Goal: Task Accomplishment & Management: Manage account settings

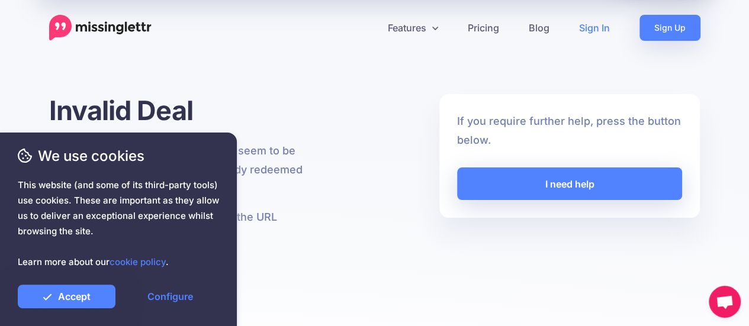
click at [597, 29] on link "Sign In" at bounding box center [594, 28] width 60 height 26
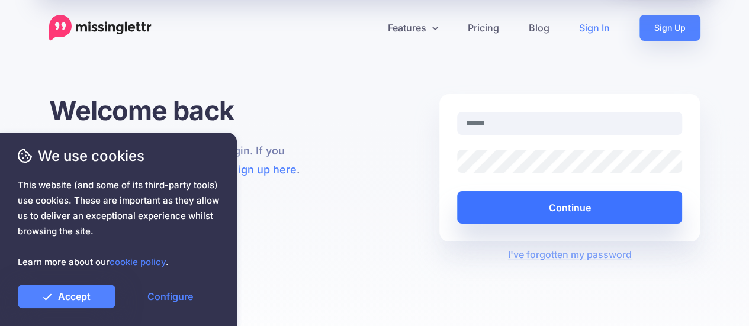
type input "**********"
click at [555, 214] on button "Continue" at bounding box center [570, 207] width 226 height 33
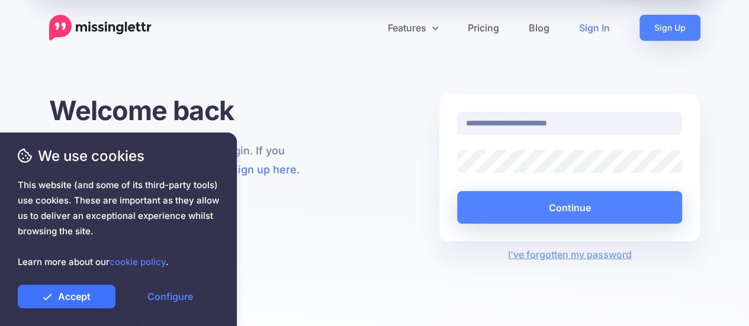
click at [89, 293] on link "Accept" at bounding box center [67, 297] width 98 height 24
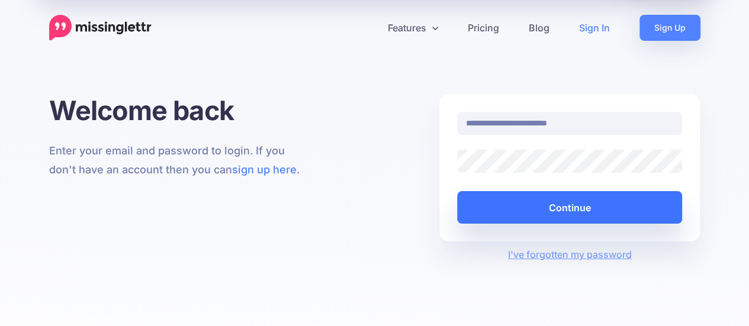
click at [582, 207] on button "Continue" at bounding box center [570, 207] width 226 height 33
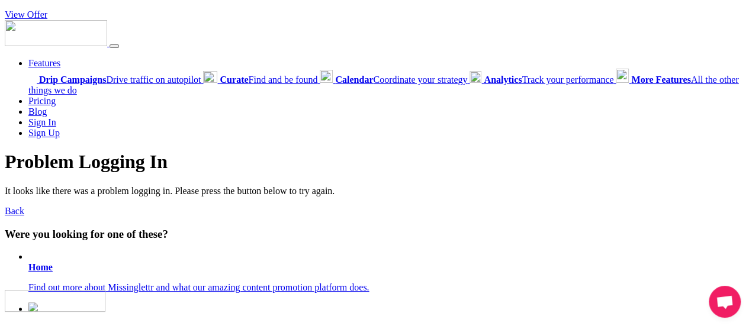
click at [20, 208] on link "Back" at bounding box center [15, 211] width 20 height 10
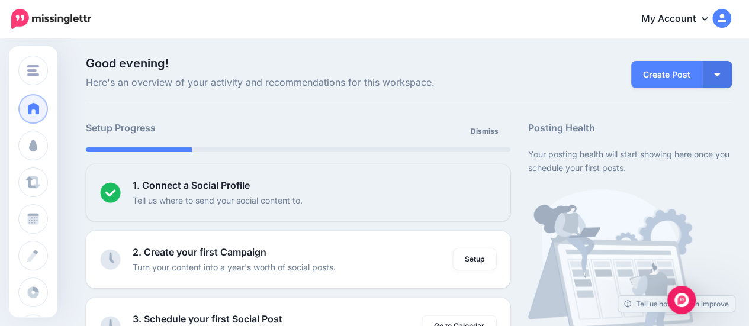
click at [713, 24] on link "My Account" at bounding box center [680, 19] width 102 height 29
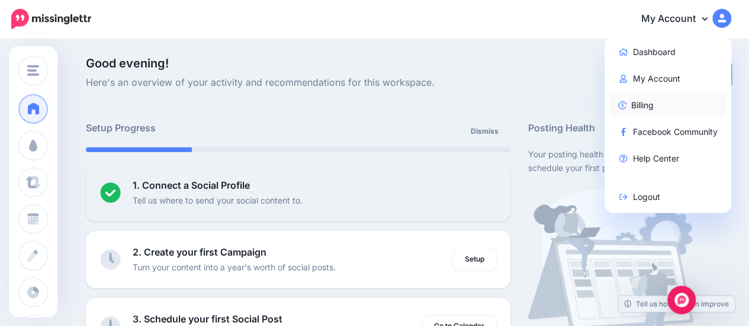
click at [648, 112] on link "Billing" at bounding box center [668, 105] width 118 height 23
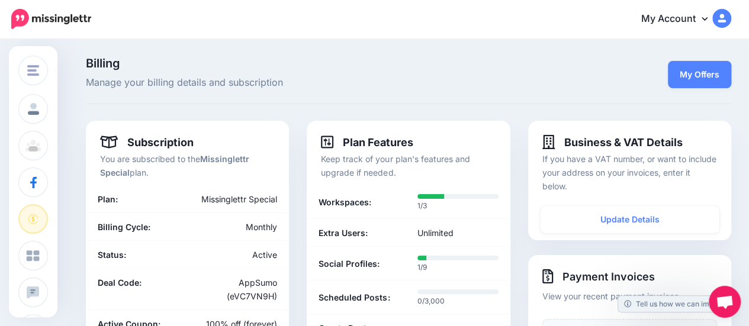
drag, startPoint x: 0, startPoint y: 0, endPoint x: 754, endPoint y: 11, distance: 754.5
click at [748, 11] on html "My Account Dashboard My Account Billing Facebook Community Logout" at bounding box center [374, 163] width 749 height 326
click at [65, 22] on img at bounding box center [51, 19] width 80 height 20
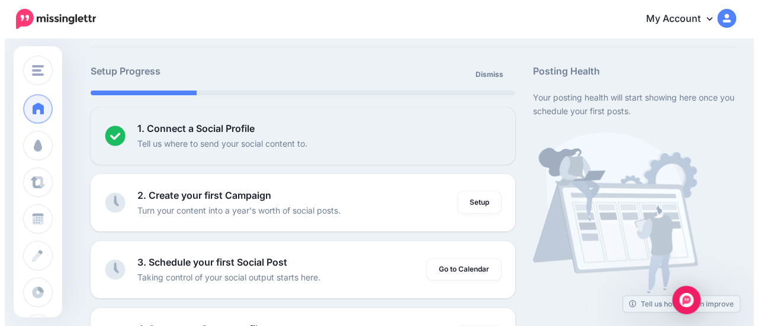
scroll to position [18, 0]
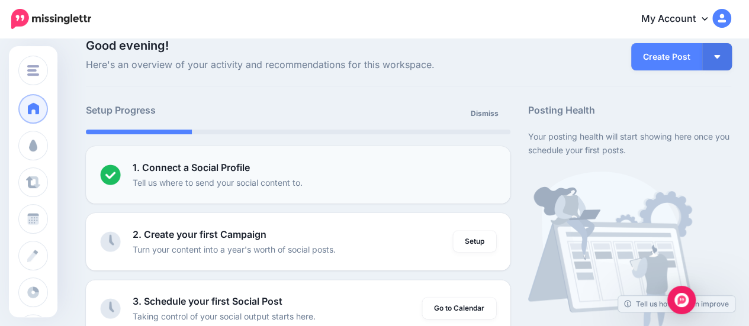
click at [229, 166] on b "1. Connect a Social Profile" at bounding box center [191, 168] width 117 height 12
click at [239, 176] on p "Tell us where to send your social content to." at bounding box center [218, 183] width 170 height 14
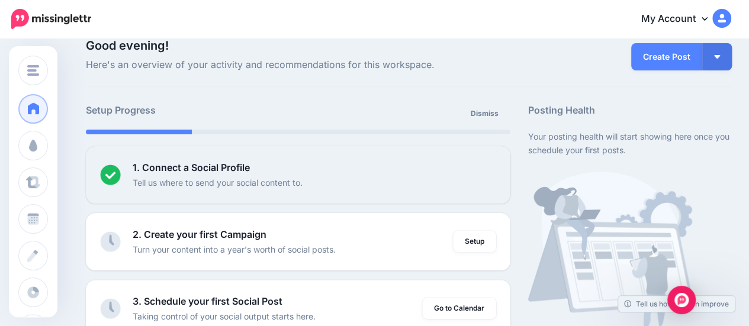
click at [664, 14] on link "My Account" at bounding box center [680, 19] width 102 height 29
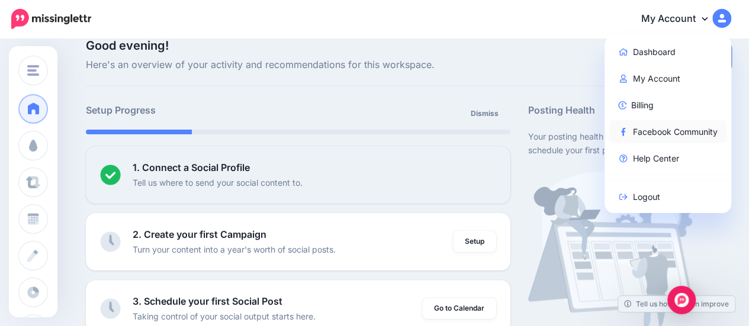
click at [661, 137] on link "Facebook Community" at bounding box center [668, 131] width 118 height 23
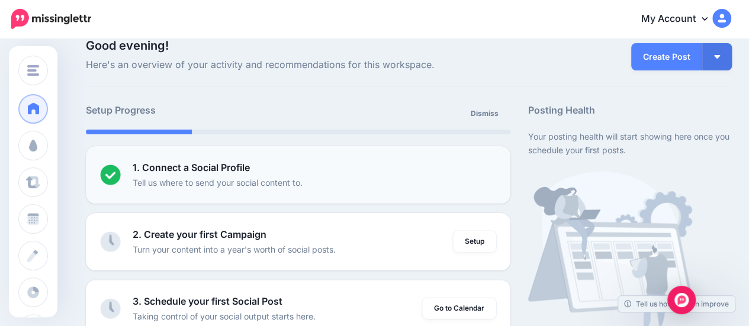
click at [242, 173] on p "1. Connect a Social Profile" at bounding box center [191, 167] width 117 height 15
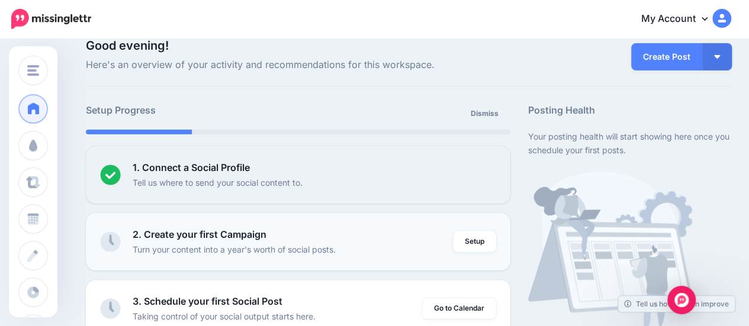
click at [201, 234] on b "2. Create your first Campaign" at bounding box center [200, 235] width 134 height 12
click at [489, 244] on link "Setup" at bounding box center [474, 241] width 43 height 21
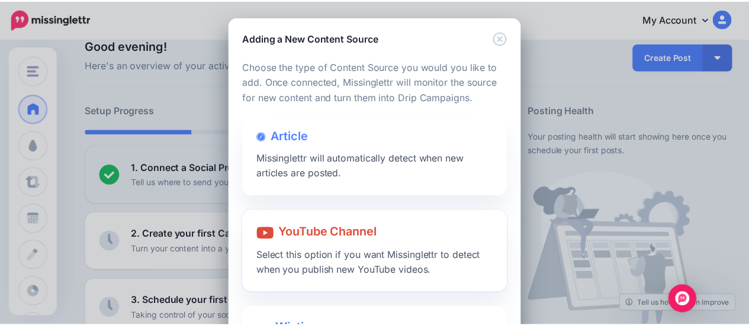
scroll to position [0, 0]
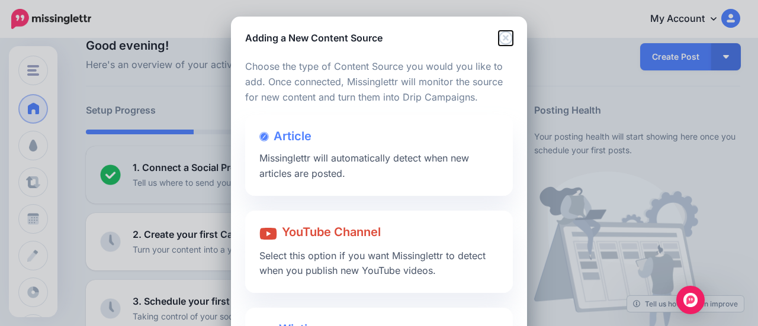
click at [501, 36] on icon "Close" at bounding box center [506, 38] width 14 height 14
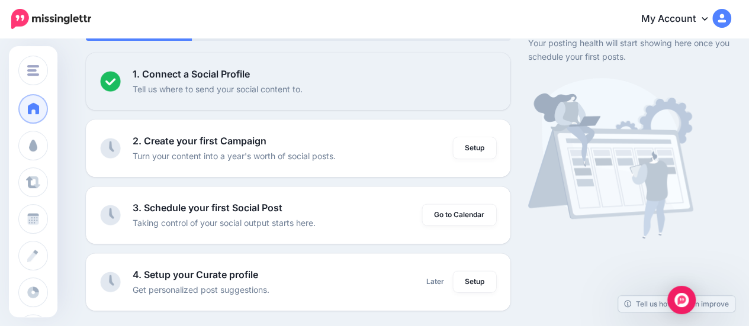
scroll to position [113, 0]
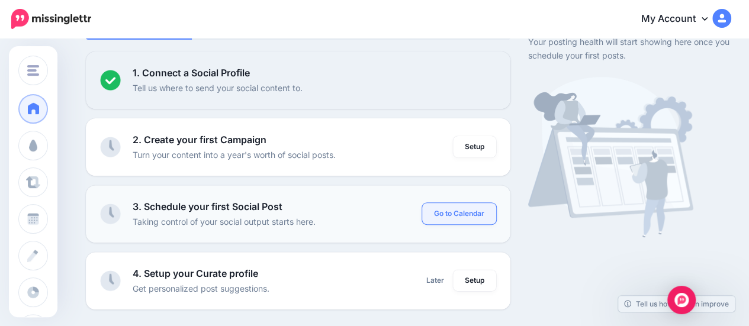
click at [460, 213] on link "Go to Calendar" at bounding box center [459, 213] width 74 height 21
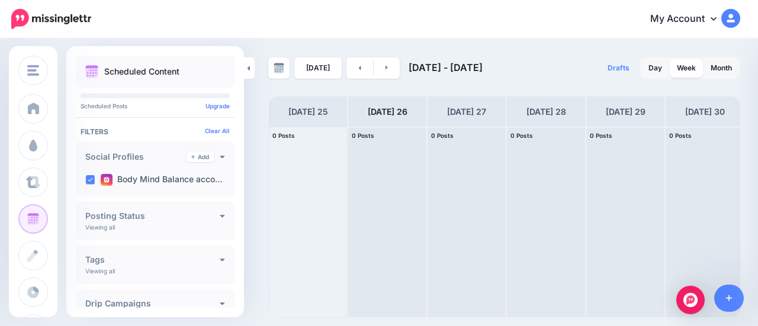
click at [219, 158] on div "Social Profiles Add Viewing all Body Mind Balance acco…" at bounding box center [155, 169] width 159 height 54
click at [200, 153] on link "Add" at bounding box center [200, 157] width 27 height 11
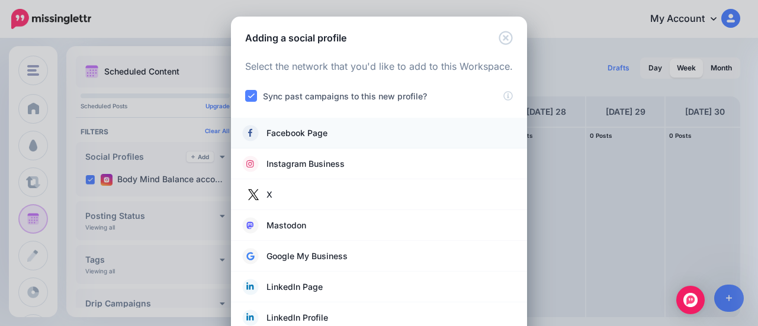
click at [290, 134] on span "Facebook Page" at bounding box center [296, 133] width 61 height 14
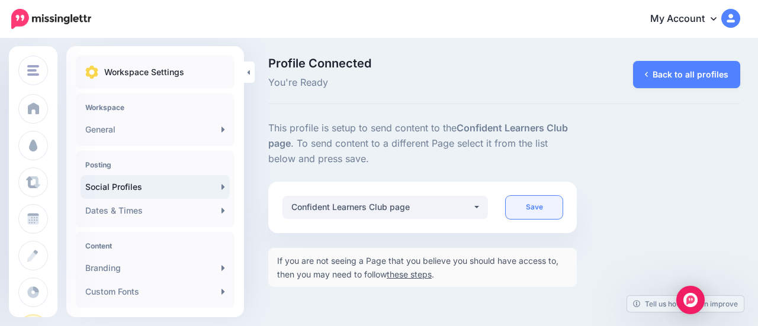
click at [531, 208] on link "Save" at bounding box center [534, 207] width 57 height 23
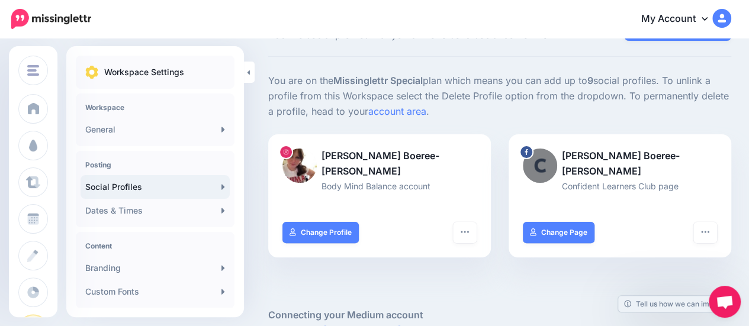
scroll to position [142, 0]
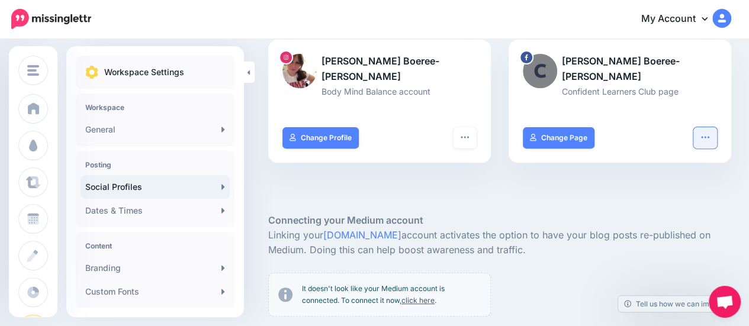
click at [710, 133] on icon "button" at bounding box center [704, 137] width 9 height 9
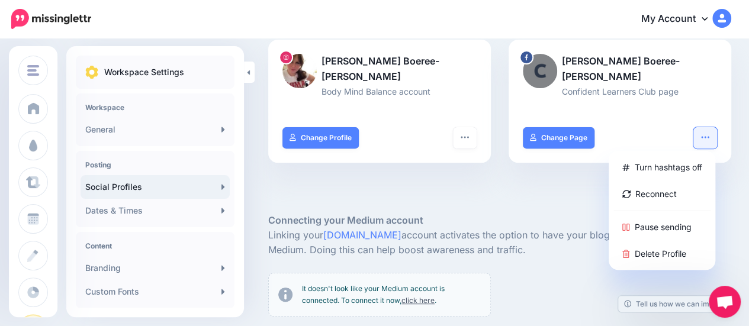
click at [482, 163] on div at bounding box center [379, 170] width 223 height 15
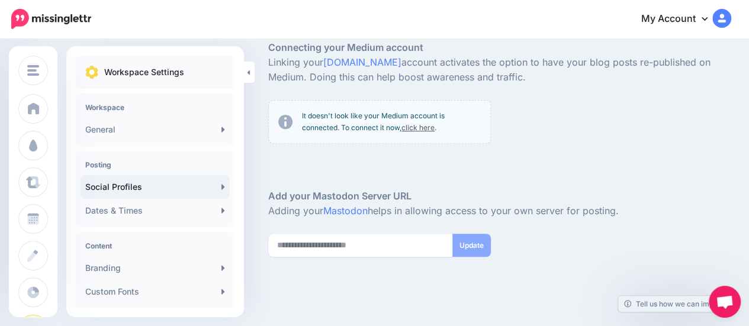
scroll to position [332, 0]
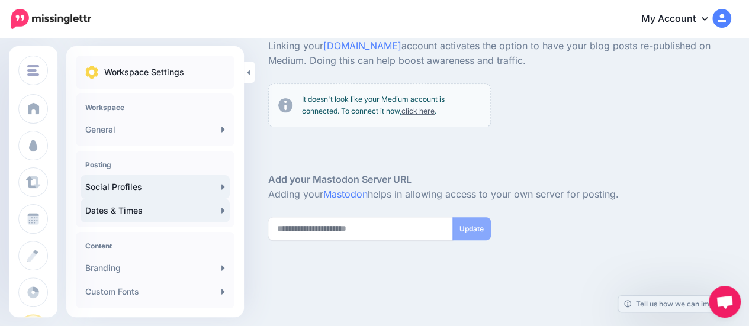
click at [119, 214] on link "Dates & Times" at bounding box center [155, 211] width 149 height 24
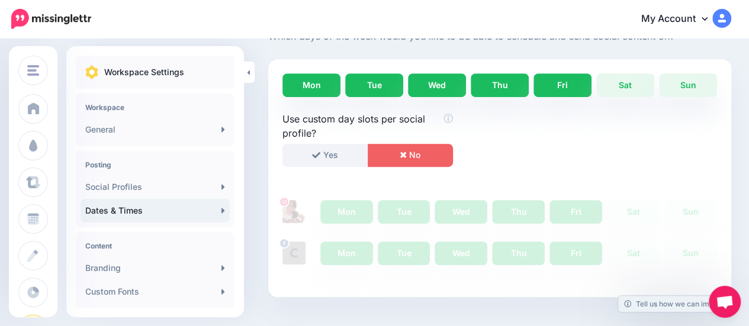
scroll to position [307, 0]
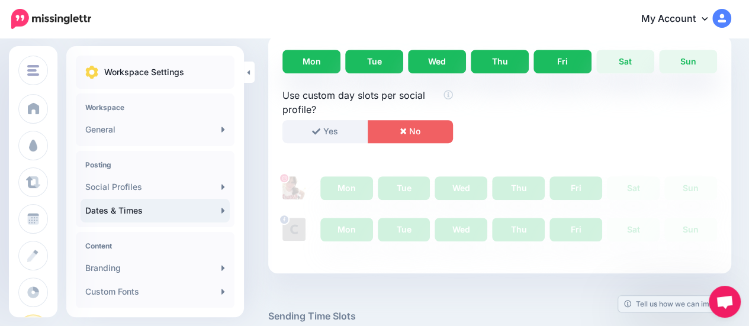
click at [351, 233] on div "Use custom day slots per social profile? Yes No Mon Tue Wed Thu Fri Sat Sun Mon" at bounding box center [499, 166] width 435 height 156
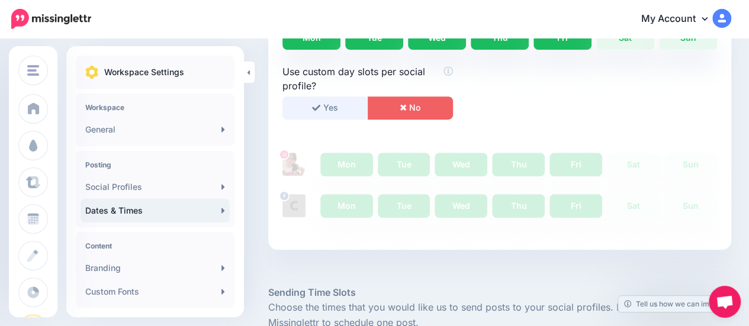
click at [333, 117] on button "Yes" at bounding box center [325, 108] width 86 height 23
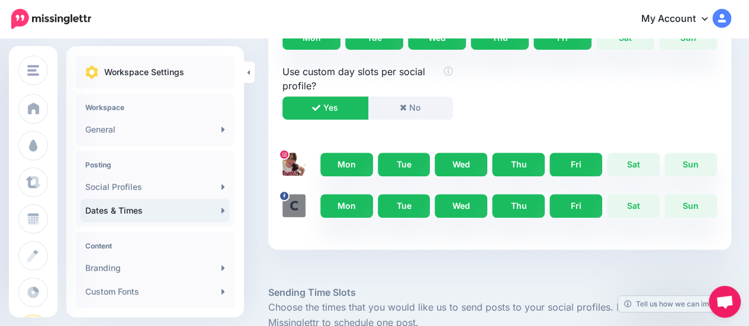
click at [330, 168] on link "Mon" at bounding box center [346, 165] width 53 height 24
click at [405, 160] on link "Tue" at bounding box center [404, 165] width 53 height 24
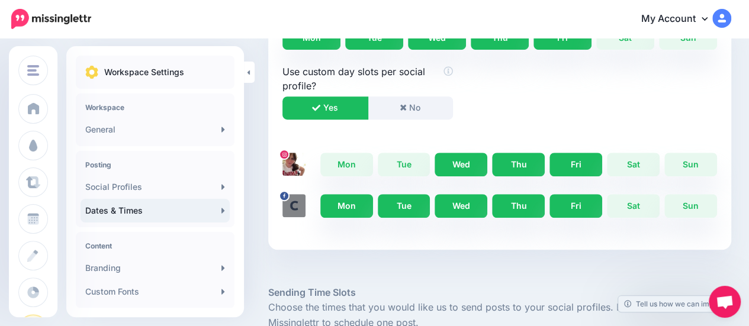
click at [452, 162] on link "Wed" at bounding box center [461, 165] width 53 height 24
click at [472, 168] on link "Wed" at bounding box center [461, 165] width 53 height 24
click at [520, 166] on link "Thu" at bounding box center [518, 165] width 53 height 24
click at [471, 163] on link "Wed" at bounding box center [461, 165] width 53 height 24
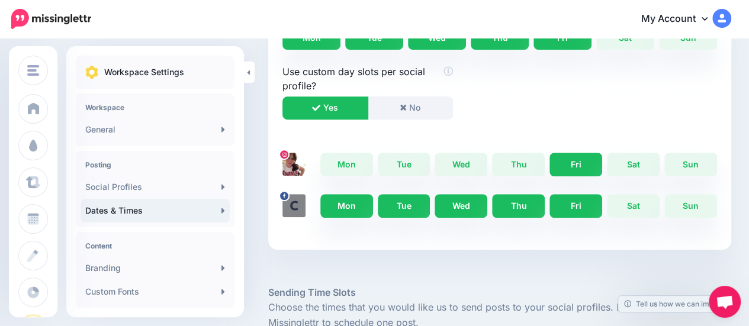
click at [576, 168] on link "Fri" at bounding box center [576, 165] width 53 height 24
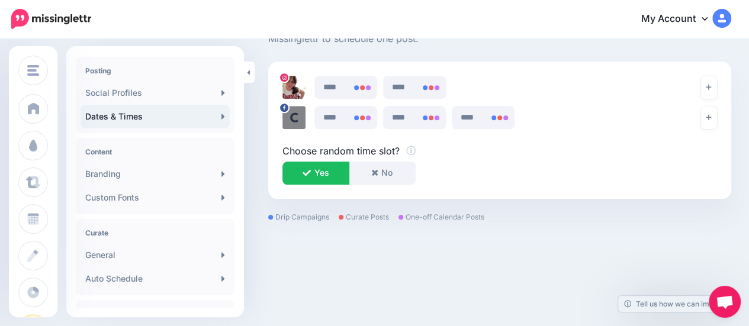
scroll to position [95, 0]
click at [213, 175] on link "Branding" at bounding box center [155, 173] width 149 height 24
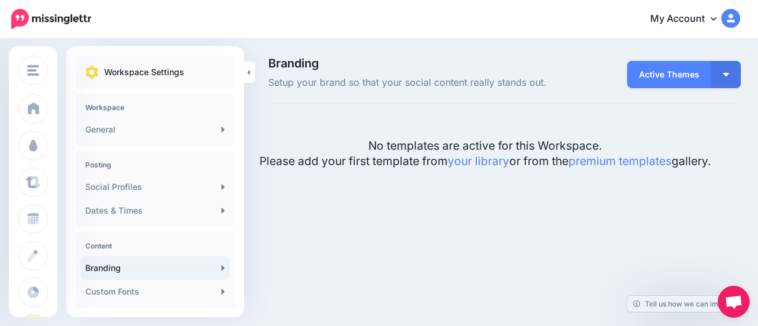
click at [706, 73] on span "Active Themes" at bounding box center [669, 74] width 84 height 27
click at [615, 158] on link "premium templates" at bounding box center [619, 161] width 103 height 14
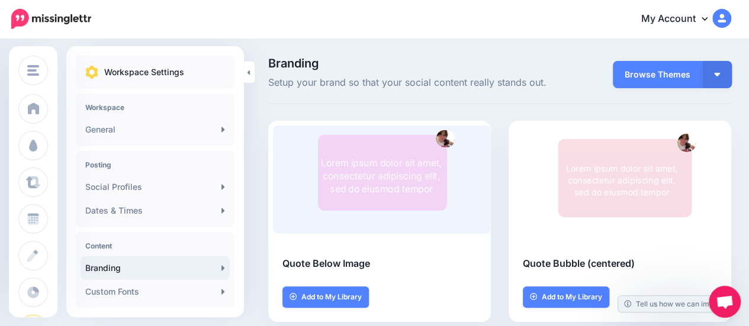
click at [660, 71] on span "Browse Themes" at bounding box center [657, 74] width 89 height 27
click at [720, 75] on img "button" at bounding box center [717, 75] width 6 height 4
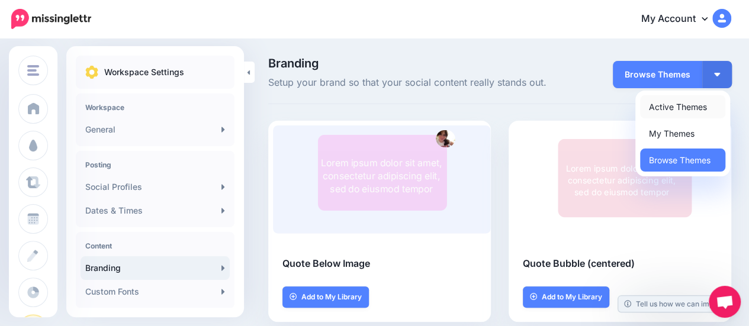
click at [687, 110] on link "Active Themes" at bounding box center [682, 106] width 85 height 23
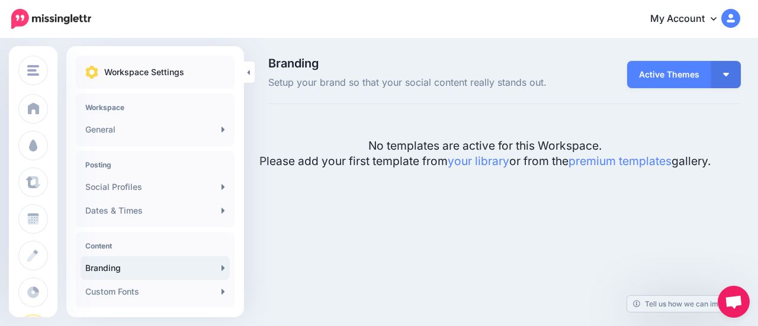
click at [671, 72] on span "Active Themes" at bounding box center [669, 74] width 84 height 27
click at [732, 81] on button "button" at bounding box center [726, 74] width 30 height 27
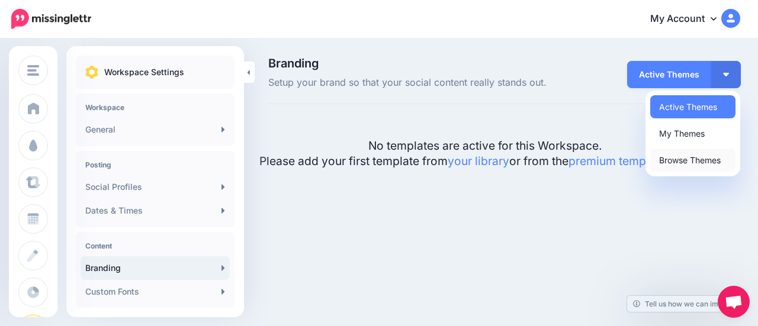
click at [697, 158] on link "Browse Themes" at bounding box center [692, 160] width 85 height 23
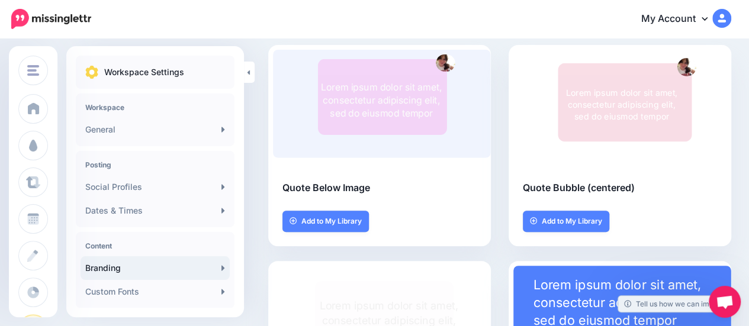
scroll to position [78, 0]
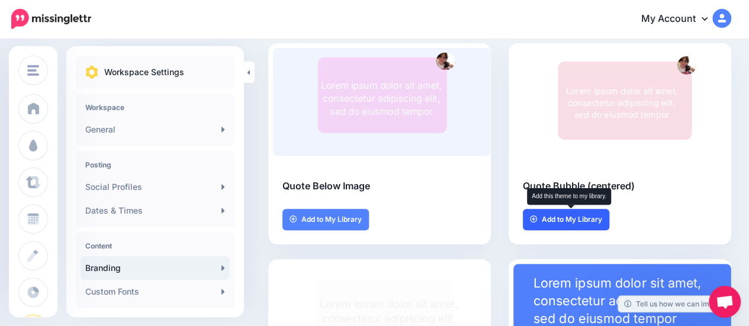
click at [595, 227] on link "Add to My Library" at bounding box center [566, 219] width 86 height 21
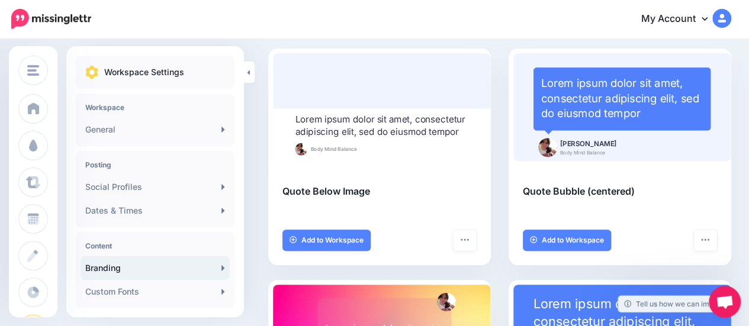
scroll to position [0, 0]
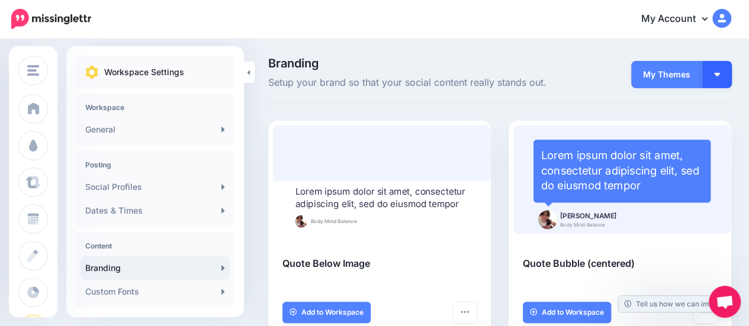
click at [725, 81] on button "button" at bounding box center [717, 74] width 30 height 27
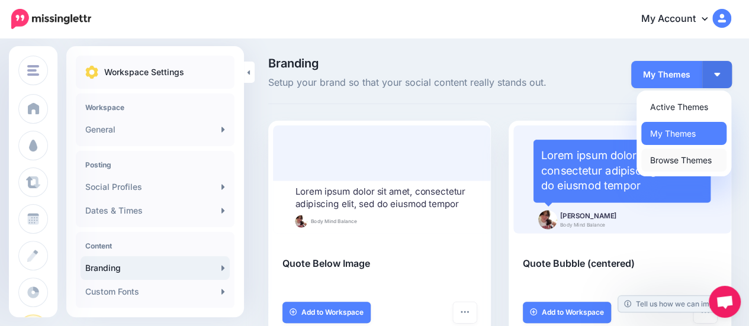
click at [688, 165] on link "Browse Themes" at bounding box center [683, 160] width 85 height 23
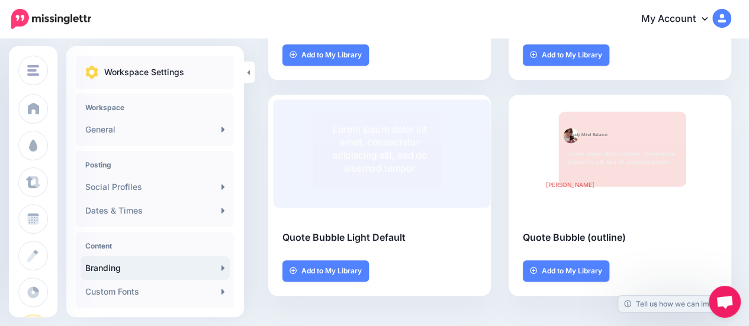
scroll to position [460, 0]
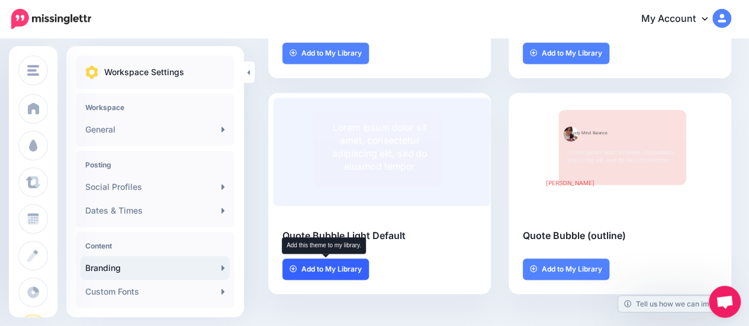
click at [315, 278] on link "Add to My Library" at bounding box center [325, 269] width 86 height 21
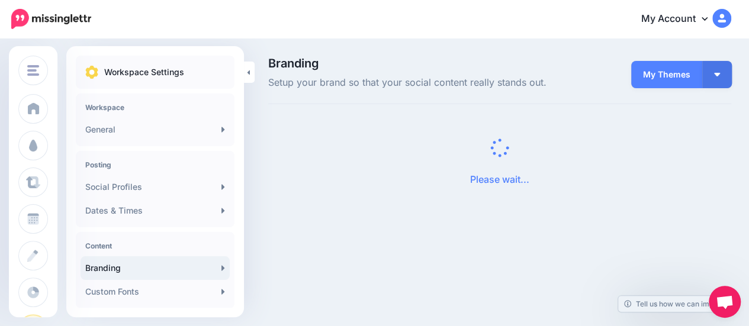
scroll to position [0, 0]
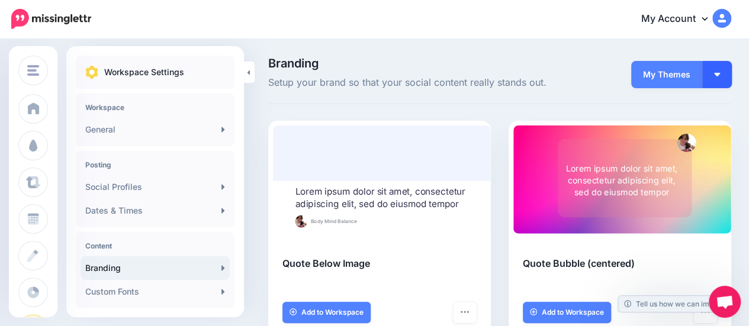
click at [732, 75] on button "button" at bounding box center [717, 74] width 30 height 27
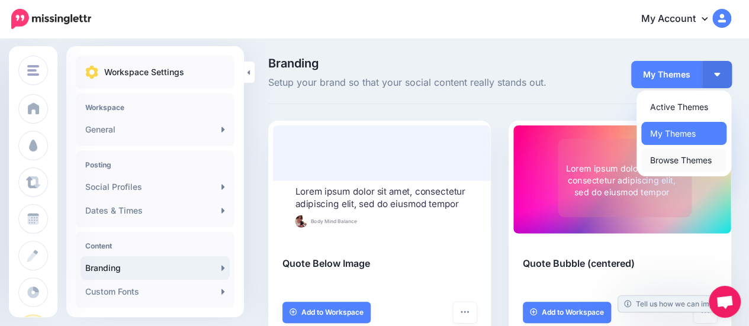
click at [695, 162] on link "Browse Themes" at bounding box center [683, 160] width 85 height 23
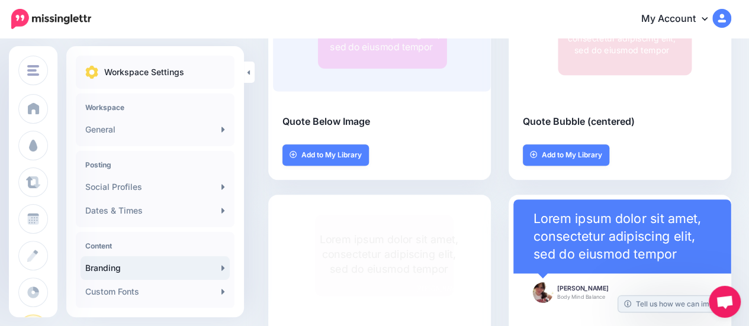
scroll to position [261, 0]
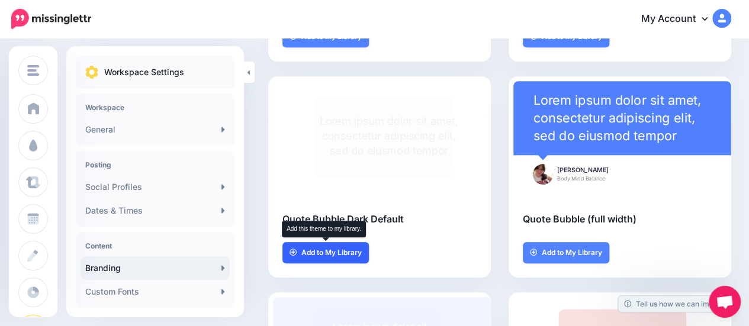
click at [319, 259] on link "Add to My Library" at bounding box center [325, 252] width 86 height 21
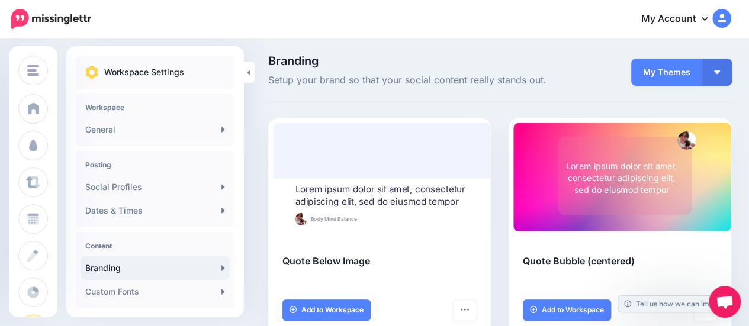
scroll to position [0, 0]
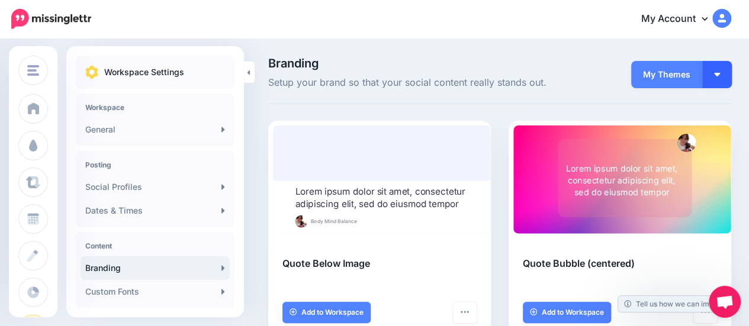
click at [726, 80] on button "button" at bounding box center [717, 74] width 30 height 27
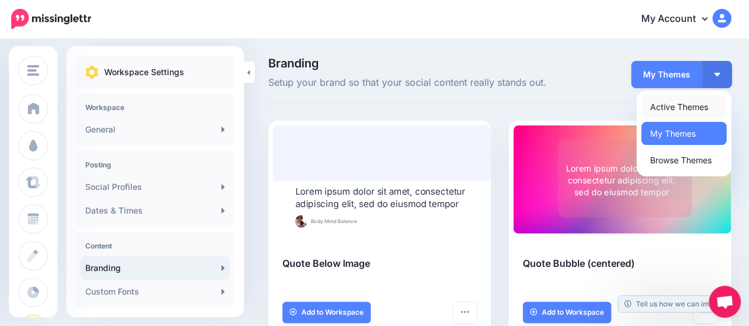
click at [708, 101] on link "Active Themes" at bounding box center [683, 106] width 85 height 23
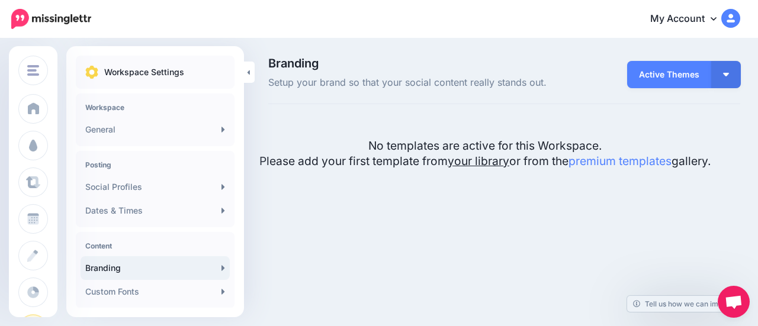
click at [499, 165] on link "your library" at bounding box center [479, 161] width 62 height 14
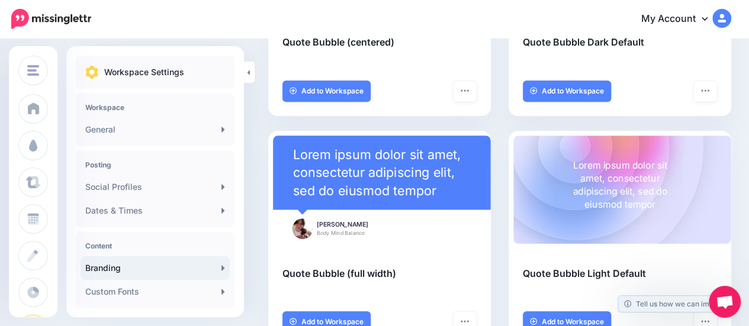
scroll to position [477, 0]
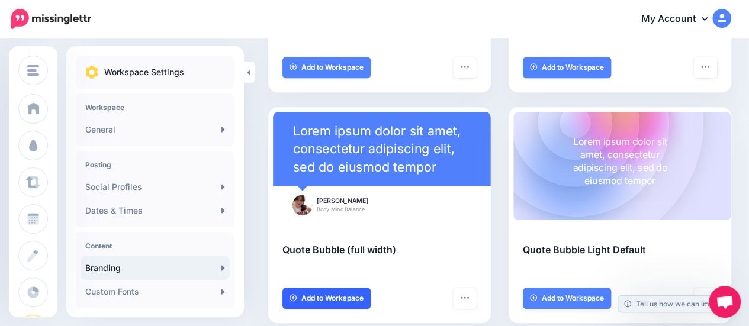
click at [342, 300] on span "Add to Workspace" at bounding box center [332, 298] width 62 height 7
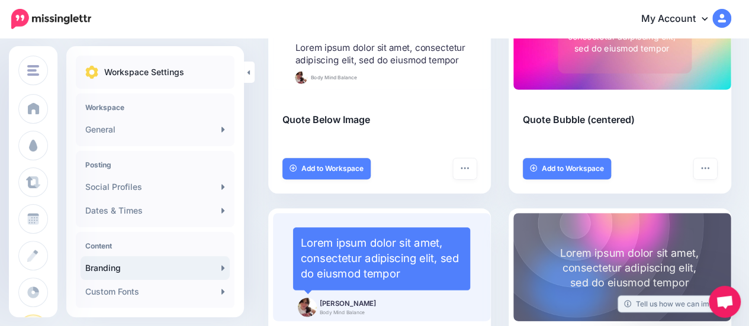
scroll to position [95, 0]
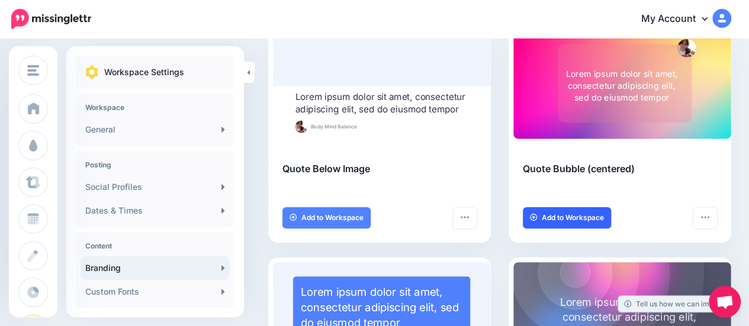
click at [593, 217] on span "Add to Workspace" at bounding box center [573, 217] width 62 height 7
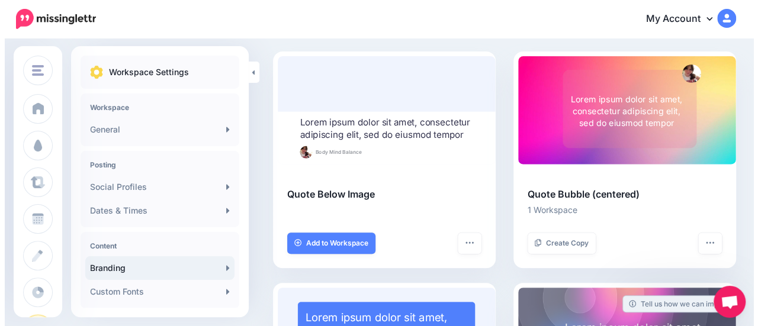
scroll to position [71, 0]
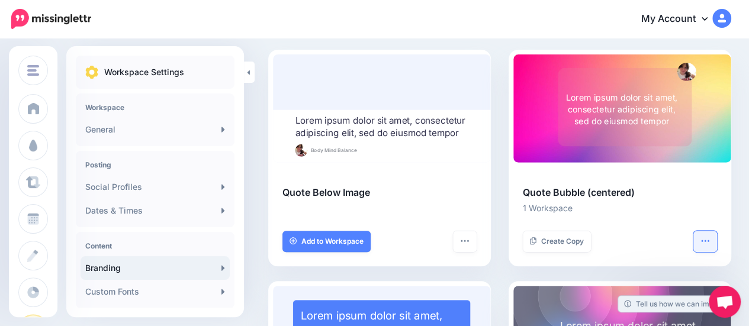
click at [717, 241] on button "button" at bounding box center [705, 241] width 24 height 21
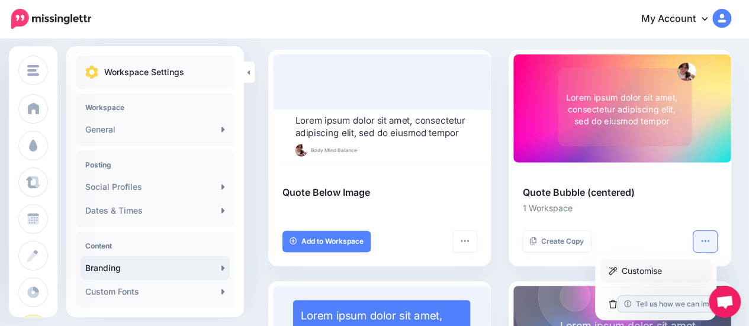
click at [669, 274] on link "Customise" at bounding box center [656, 270] width 112 height 23
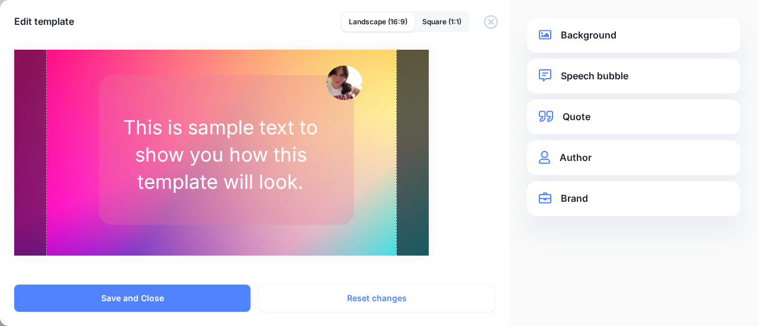
click at [629, 35] on link "Background" at bounding box center [633, 35] width 189 height 16
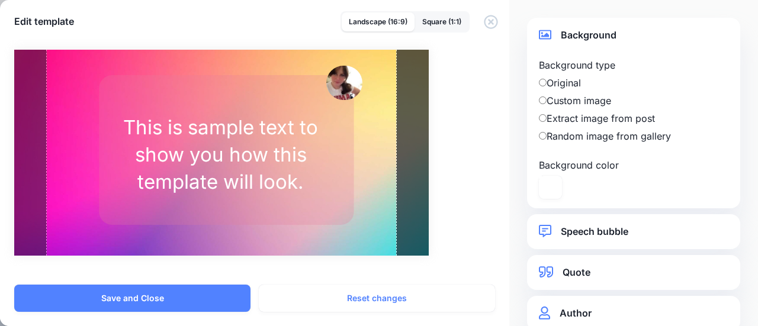
click at [580, 169] on label "Background color" at bounding box center [585, 165] width 92 height 14
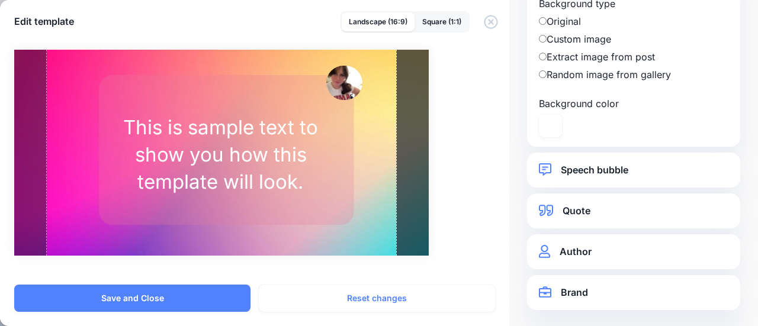
scroll to position [63, 0]
click at [575, 298] on link "Brand" at bounding box center [633, 292] width 189 height 16
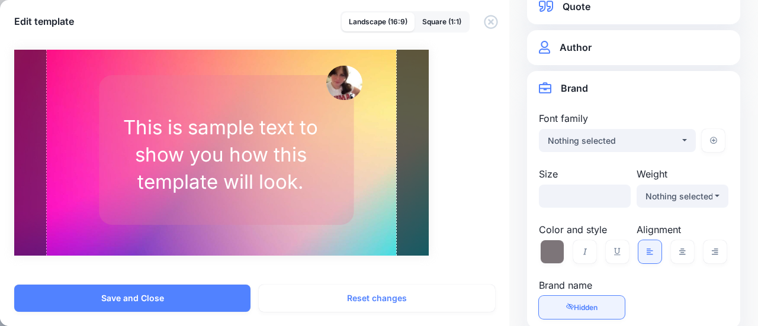
scroll to position [130, 0]
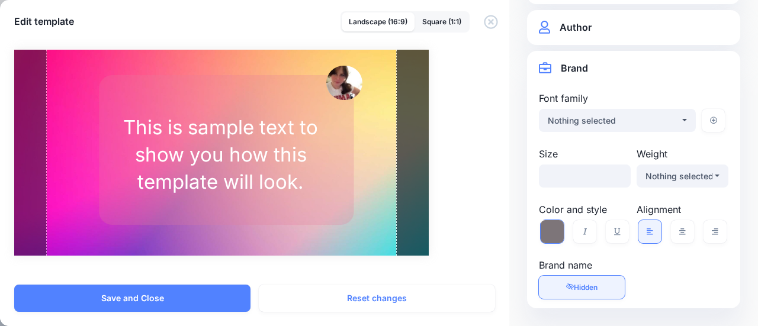
click at [558, 233] on icon at bounding box center [552, 231] width 23 height 23
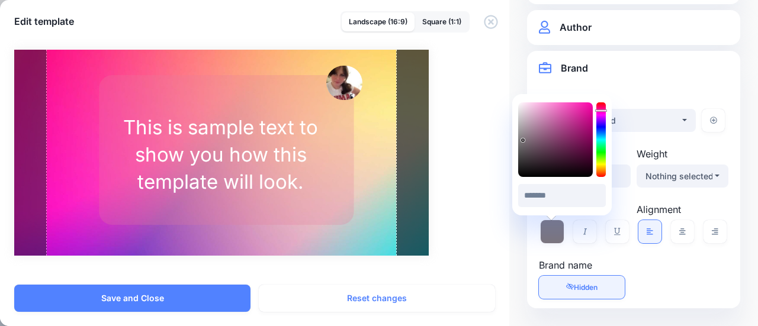
click at [600, 111] on div at bounding box center [600, 139] width 9 height 75
click at [597, 108] on icon at bounding box center [601, 108] width 12 height 2
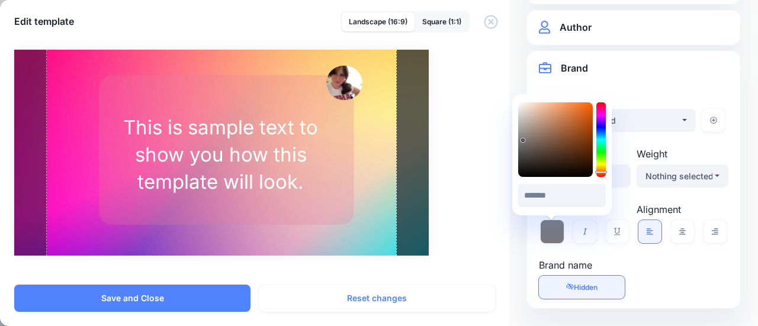
click at [602, 173] on div at bounding box center [600, 139] width 9 height 75
drag, startPoint x: 522, startPoint y: 139, endPoint x: 523, endPoint y: 110, distance: 29.6
click at [523, 110] on icon at bounding box center [524, 110] width 4 height 4
drag, startPoint x: 522, startPoint y: 110, endPoint x: 529, endPoint y: 108, distance: 7.2
click at [529, 108] on icon at bounding box center [530, 110] width 4 height 4
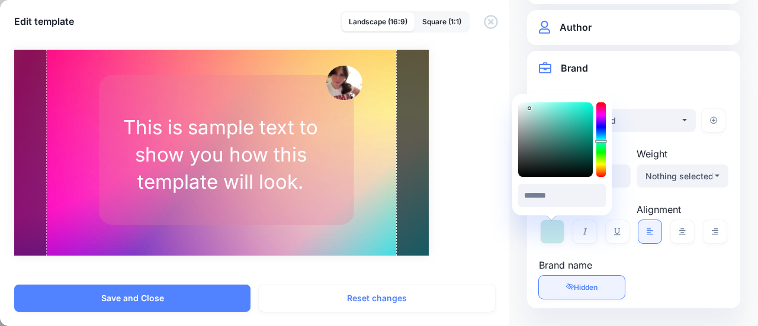
type input "*******"
drag, startPoint x: 599, startPoint y: 175, endPoint x: 603, endPoint y: 127, distance: 47.5
click at [603, 127] on div at bounding box center [600, 139] width 9 height 75
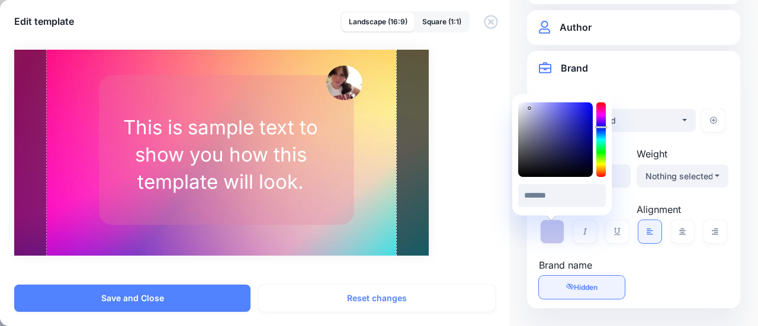
click at [686, 139] on div "**********" at bounding box center [633, 119] width 195 height 56
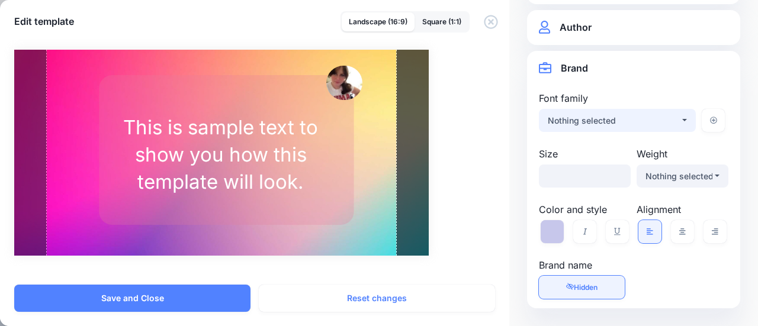
click at [680, 123] on button "Nothing selected" at bounding box center [617, 120] width 157 height 23
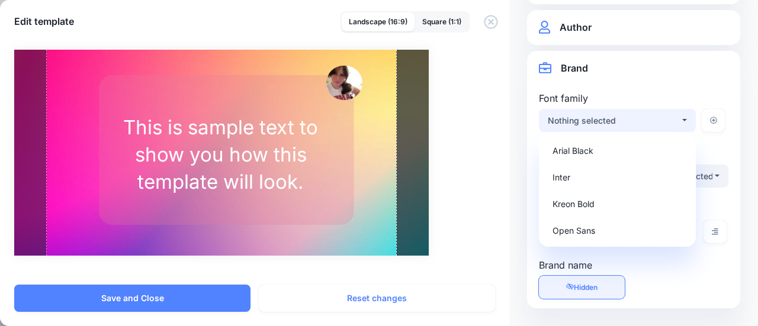
click at [675, 125] on button "Nothing selected" at bounding box center [617, 120] width 157 height 23
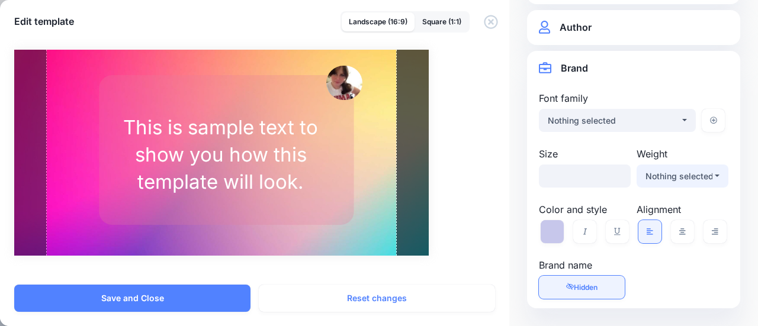
click at [685, 173] on div "Nothing selected" at bounding box center [678, 176] width 67 height 14
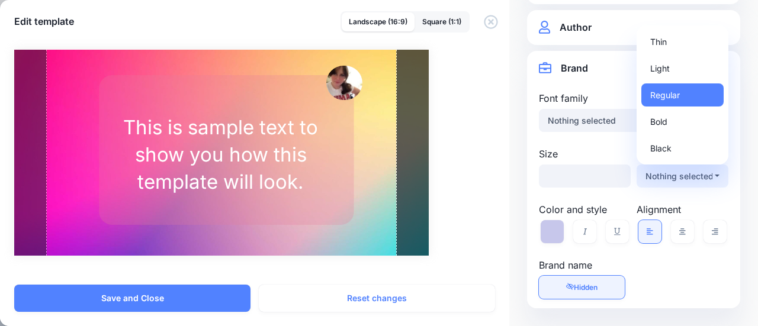
click at [685, 173] on div "Nothing selected" at bounding box center [678, 176] width 67 height 14
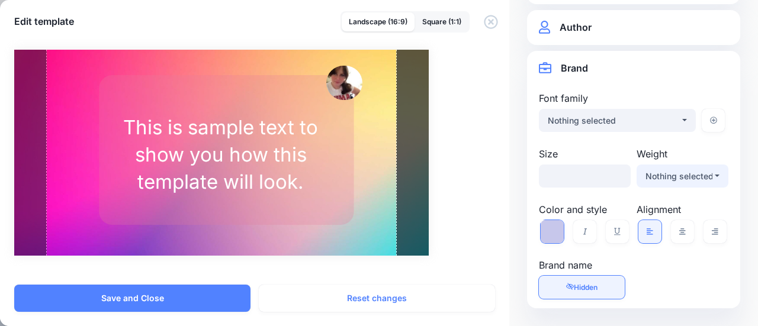
click at [560, 236] on icon at bounding box center [552, 231] width 23 height 23
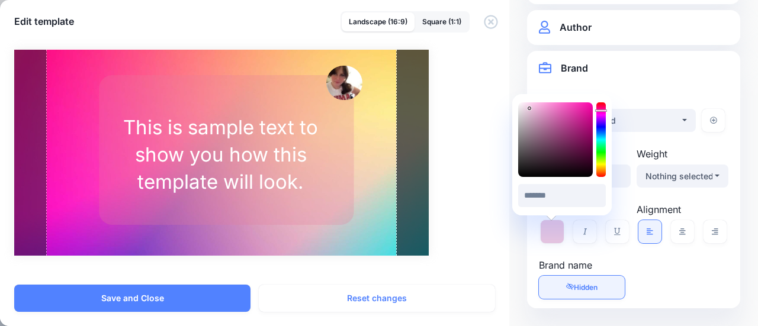
drag, startPoint x: 601, startPoint y: 128, endPoint x: 600, endPoint y: 111, distance: 17.8
click at [600, 111] on div at bounding box center [600, 139] width 9 height 75
drag, startPoint x: 531, startPoint y: 109, endPoint x: 560, endPoint y: 105, distance: 29.9
click at [560, 105] on icon at bounding box center [560, 105] width 4 height 4
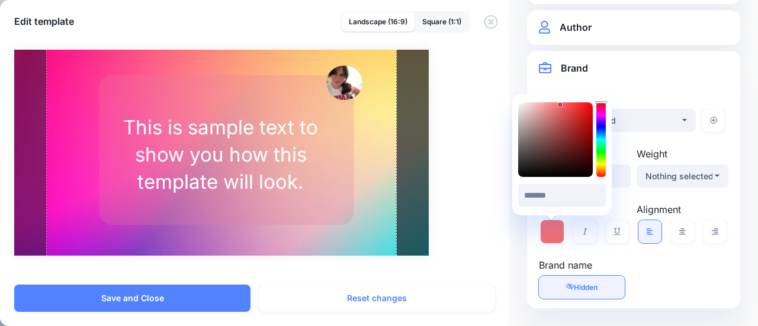
drag, startPoint x: 601, startPoint y: 111, endPoint x: 602, endPoint y: 101, distance: 10.1
click at [602, 101] on icon at bounding box center [601, 102] width 12 height 2
drag, startPoint x: 560, startPoint y: 106, endPoint x: 539, endPoint y: 105, distance: 21.3
click at [539, 105] on icon at bounding box center [539, 105] width 4 height 4
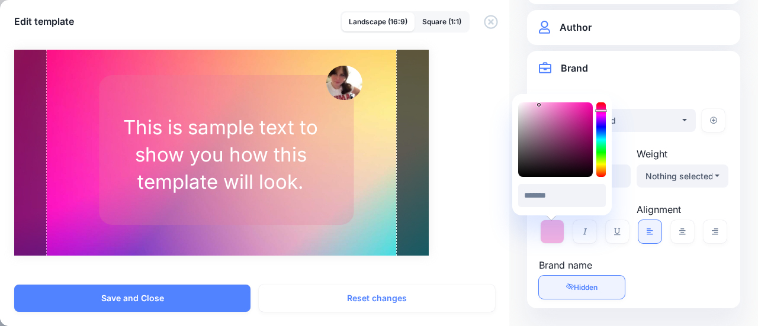
type input "*******"
drag, startPoint x: 601, startPoint y: 177, endPoint x: 598, endPoint y: 110, distance: 67.0
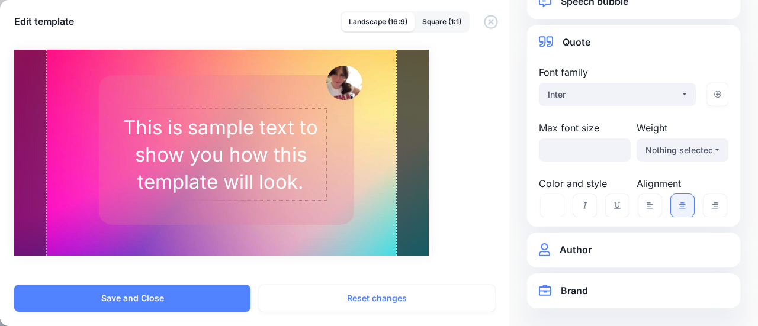
drag, startPoint x: 598, startPoint y: 110, endPoint x: 313, endPoint y: 146, distance: 287.7
click at [313, 146] on div "This is sample text to show you how this template will look." at bounding box center [220, 155] width 213 height 82
click at [313, 147] on div "This is sample text to show you how this template will look." at bounding box center [220, 155] width 213 height 82
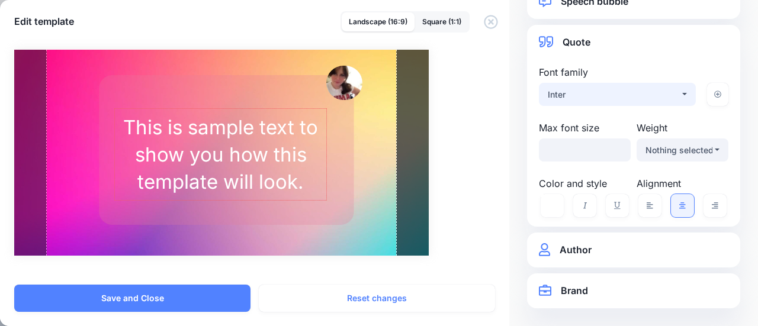
click at [676, 92] on button "Inter" at bounding box center [617, 94] width 157 height 23
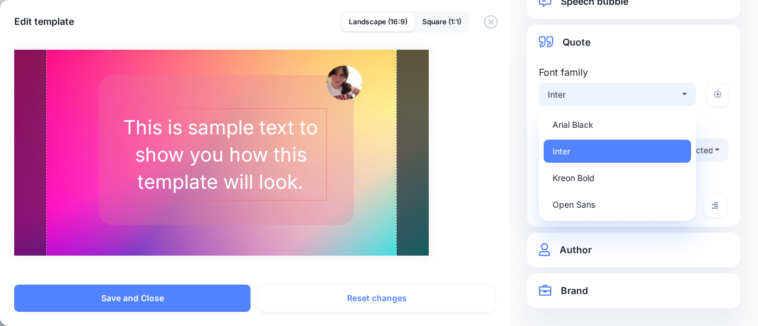
click at [676, 92] on button "Inter" at bounding box center [617, 94] width 157 height 23
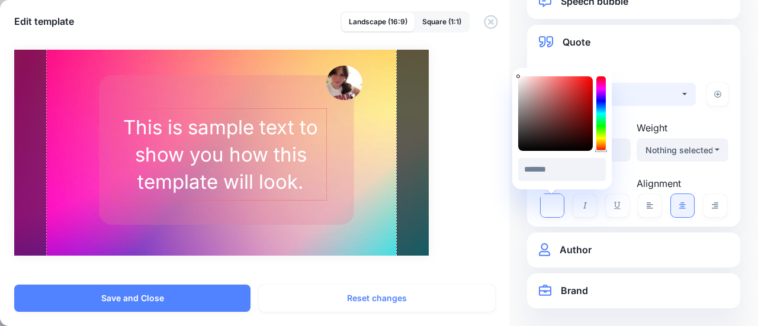
click at [550, 207] on icon at bounding box center [552, 205] width 23 height 23
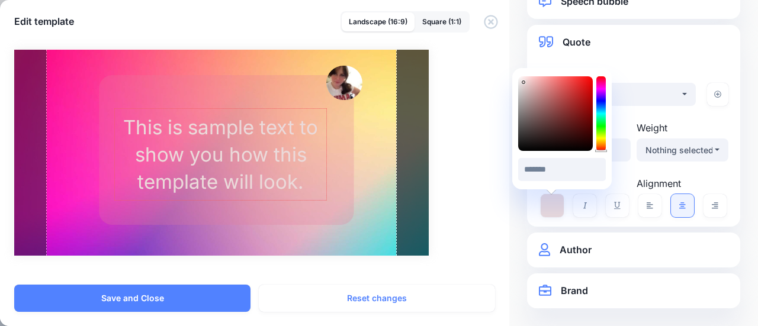
type input "*******"
drag, startPoint x: 519, startPoint y: 75, endPoint x: 523, endPoint y: 82, distance: 8.2
click at [523, 82] on icon at bounding box center [523, 83] width 4 height 4
click at [338, 179] on div "Rectangle" at bounding box center [226, 150] width 301 height 150
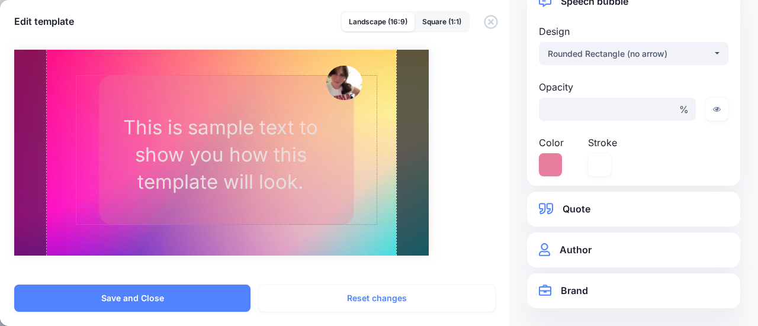
click at [337, 164] on div "Rectangle" at bounding box center [226, 150] width 301 height 150
click at [282, 93] on div "Rectangle" at bounding box center [226, 150] width 301 height 150
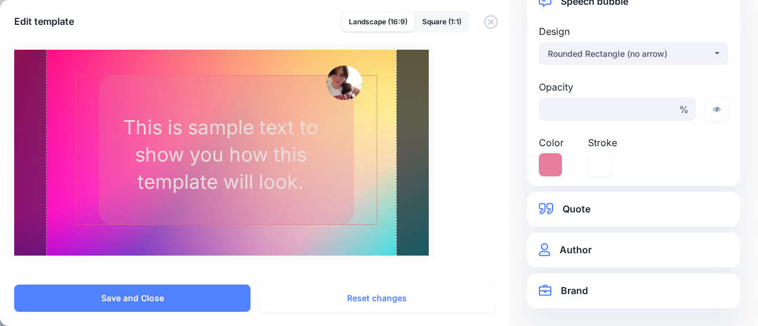
click at [282, 93] on div "Rectangle" at bounding box center [226, 150] width 301 height 150
click at [298, 89] on div "Rectangle" at bounding box center [226, 150] width 301 height 150
click at [338, 99] on div at bounding box center [344, 83] width 36 height 34
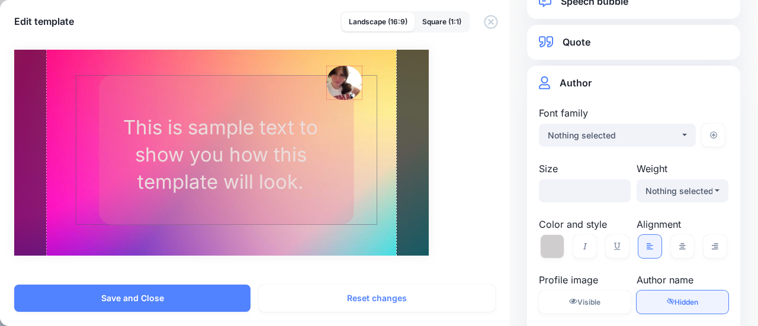
click at [345, 128] on div "Rectangle" at bounding box center [226, 150] width 301 height 150
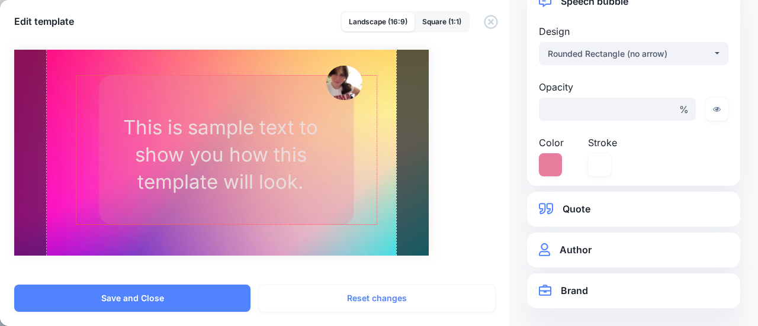
click at [345, 128] on div "Rectangle" at bounding box center [226, 150] width 301 height 150
click at [552, 163] on icon at bounding box center [550, 164] width 23 height 23
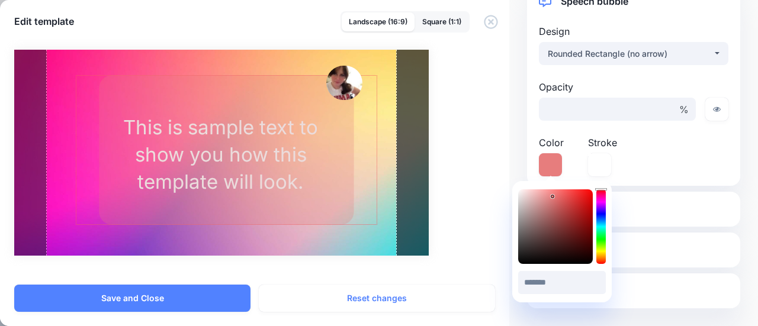
drag, startPoint x: 603, startPoint y: 194, endPoint x: 600, endPoint y: 179, distance: 14.5
click at [600, 179] on body "My Account Dashboard My Account Billing Logout" at bounding box center [379, 92] width 758 height 326
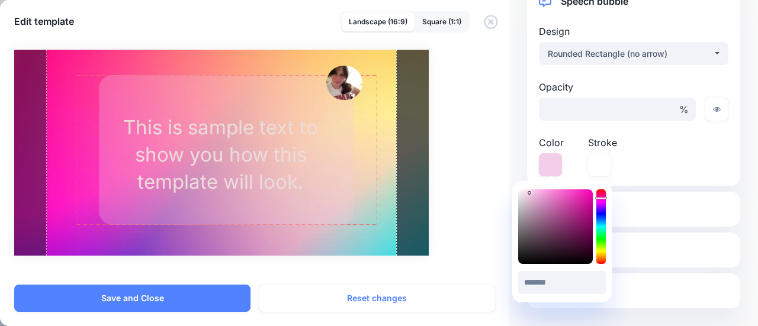
drag, startPoint x: 552, startPoint y: 198, endPoint x: 529, endPoint y: 193, distance: 23.7
click at [529, 193] on div at bounding box center [555, 226] width 75 height 75
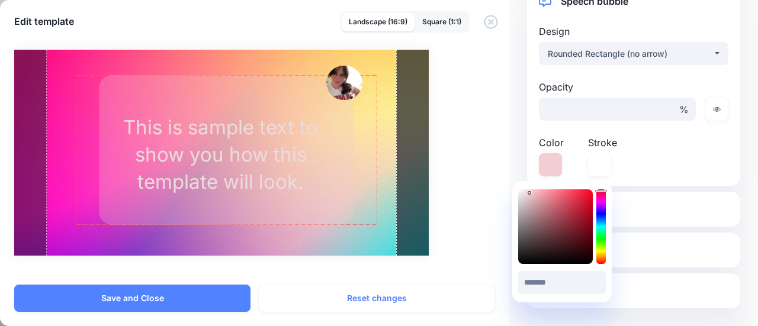
type input "*******"
drag, startPoint x: 602, startPoint y: 201, endPoint x: 600, endPoint y: 188, distance: 12.6
click at [600, 189] on div at bounding box center [600, 226] width 9 height 75
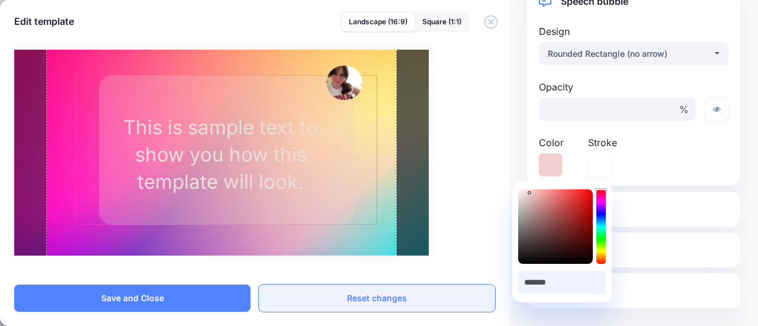
drag, startPoint x: 565, startPoint y: 281, endPoint x: 446, endPoint y: 294, distance: 119.7
click at [446, 255] on body "My Account Dashboard My Account Billing Logout" at bounding box center [379, 92] width 758 height 326
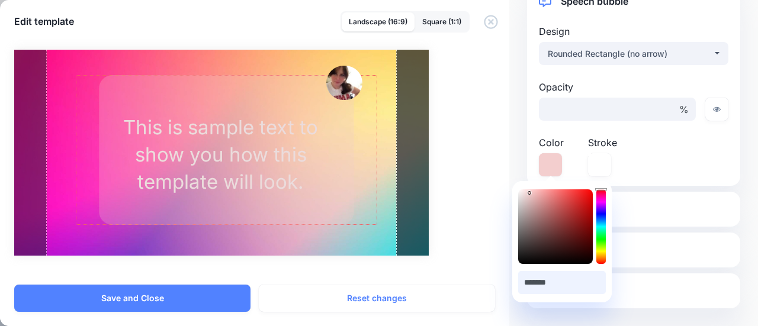
drag, startPoint x: 561, startPoint y: 286, endPoint x: 520, endPoint y: 274, distance: 42.0
click at [520, 274] on input "*******" at bounding box center [562, 282] width 88 height 23
paste input "text"
type input "*******"
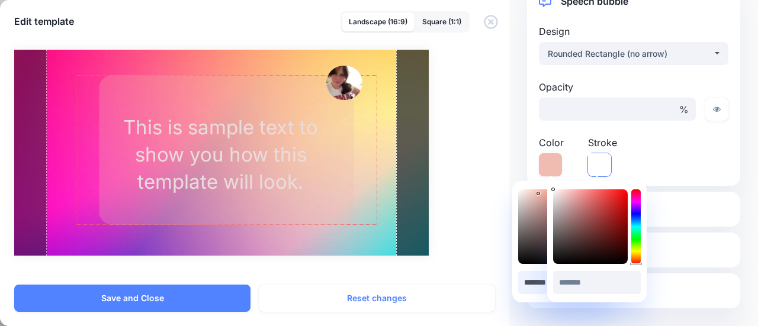
click at [595, 168] on icon at bounding box center [599, 164] width 23 height 23
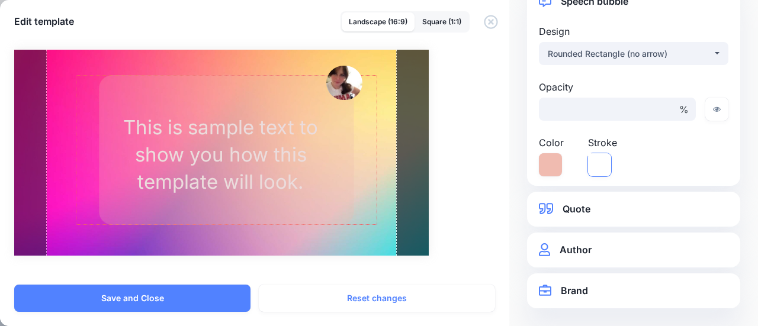
click at [596, 175] on icon at bounding box center [599, 164] width 23 height 23
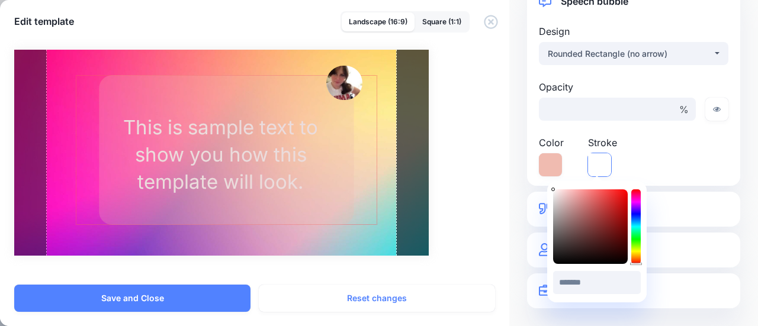
click at [596, 175] on icon at bounding box center [599, 164] width 23 height 23
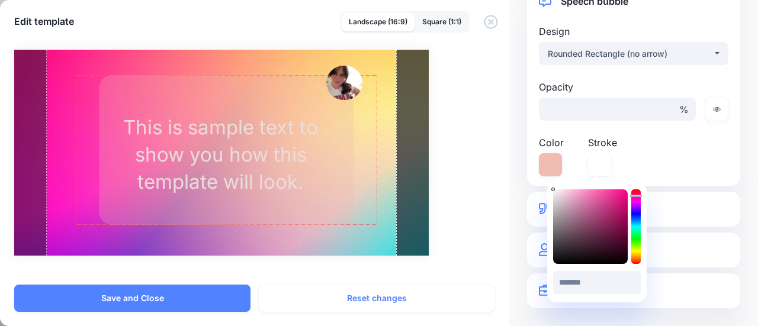
click at [636, 196] on div at bounding box center [635, 226] width 9 height 75
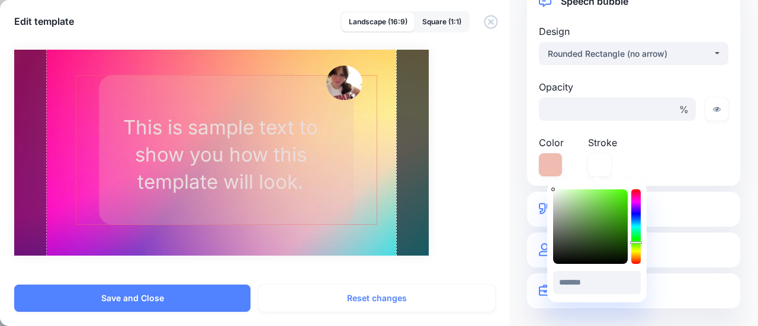
drag, startPoint x: 636, startPoint y: 196, endPoint x: 636, endPoint y: 242, distance: 45.6
click at [636, 242] on icon at bounding box center [636, 243] width 12 height 2
click at [636, 240] on icon at bounding box center [636, 240] width 12 height 2
click at [638, 194] on div at bounding box center [635, 226] width 9 height 75
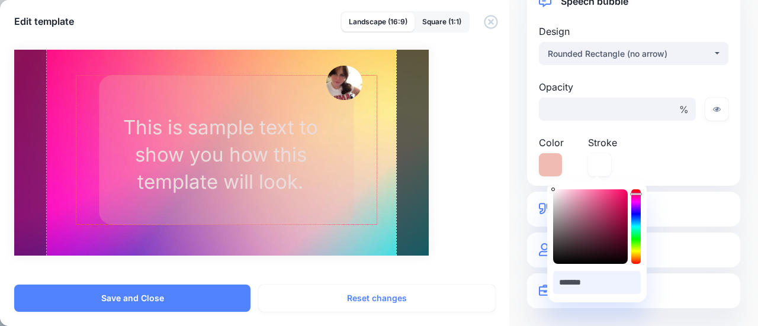
drag, startPoint x: 592, startPoint y: 287, endPoint x: 546, endPoint y: 288, distance: 46.2
click at [546, 255] on body "My Account Dashboard My Account Billing Logout" at bounding box center [379, 92] width 758 height 326
drag, startPoint x: 610, startPoint y: 279, endPoint x: 552, endPoint y: 292, distance: 59.5
click at [552, 292] on div "******* #FFFFFF" at bounding box center [596, 241] width 99 height 121
paste input "text"
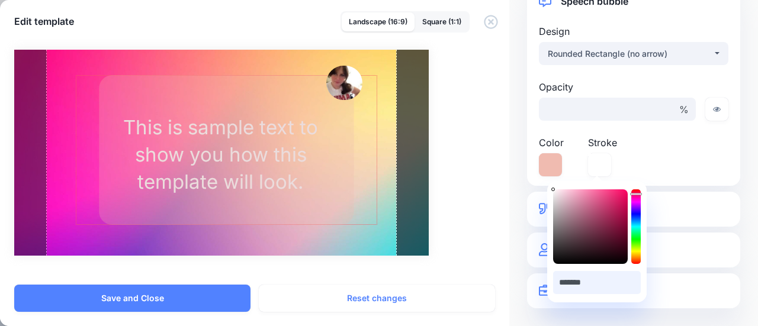
type input "*******"
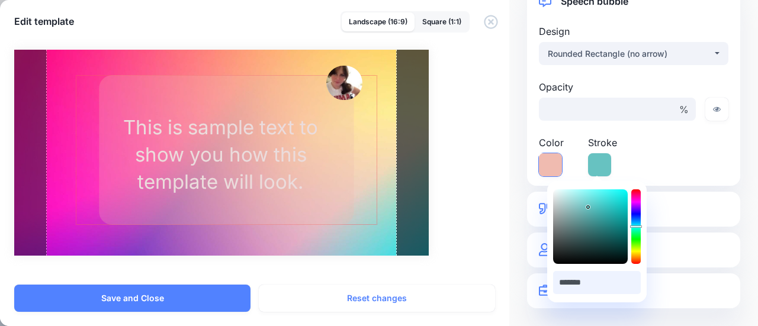
click at [550, 166] on icon at bounding box center [550, 164] width 23 height 23
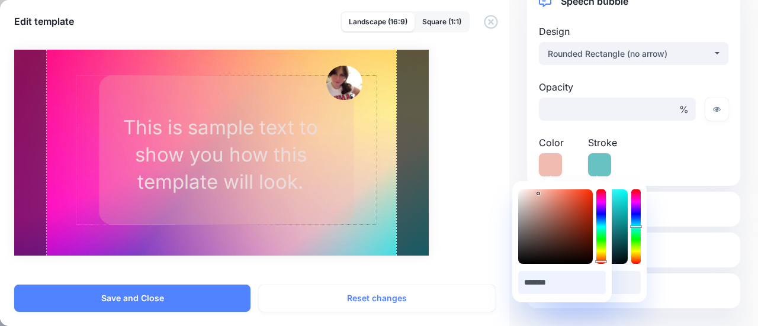
drag, startPoint x: 564, startPoint y: 281, endPoint x: 515, endPoint y: 288, distance: 49.6
click at [515, 288] on div "******* #F0BBB0" at bounding box center [561, 241] width 99 height 121
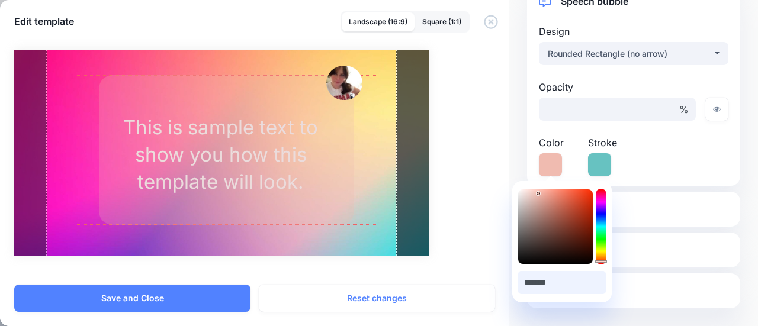
paste input "text"
type input "*******"
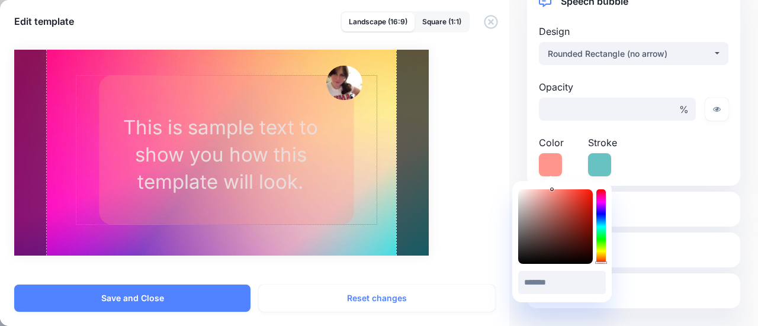
click at [682, 158] on div "Opacity ** % Color Stroke" at bounding box center [633, 128] width 195 height 97
click at [713, 111] on icon at bounding box center [717, 109] width 8 height 5
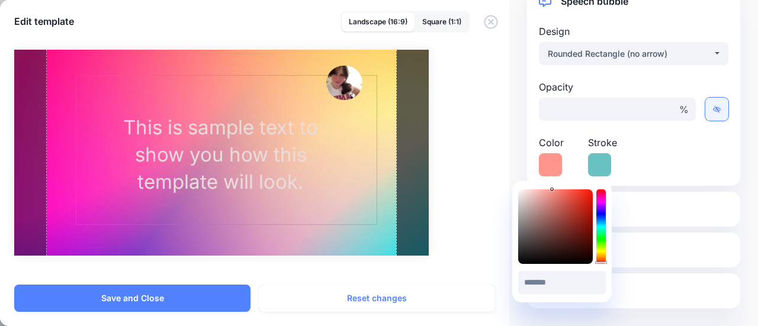
click at [677, 112] on span "%" at bounding box center [684, 109] width 24 height 23
click at [636, 108] on input "**" at bounding box center [606, 109] width 134 height 23
type input "*"
click at [705, 113] on link at bounding box center [716, 109] width 23 height 23
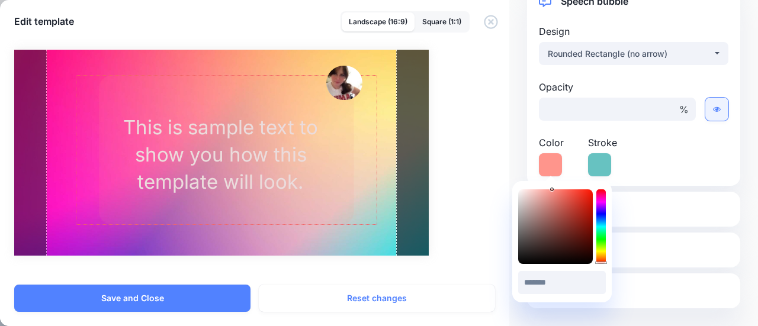
click at [705, 113] on link at bounding box center [716, 109] width 23 height 23
click at [563, 111] on input "**" at bounding box center [606, 109] width 134 height 23
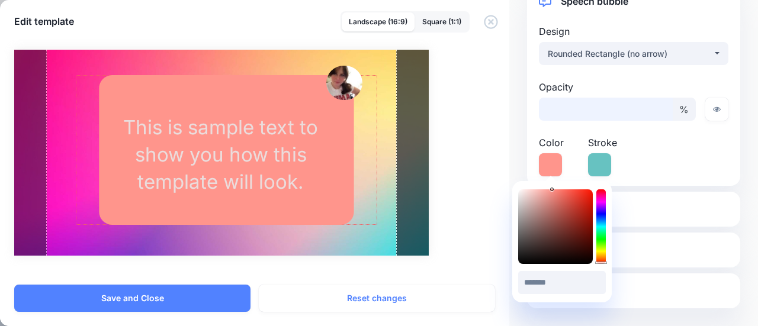
type input "**"
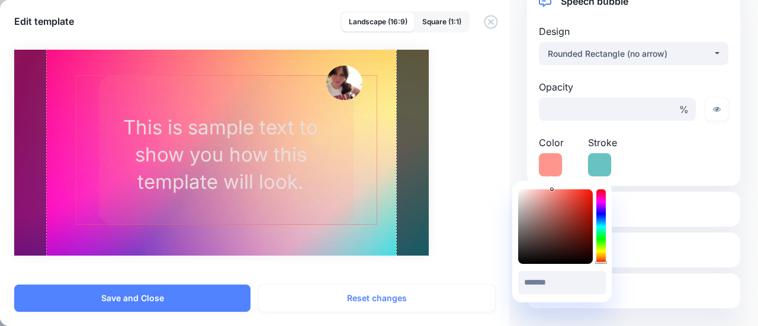
click at [648, 158] on div "Opacity ** % Color Stroke" at bounding box center [633, 128] width 195 height 97
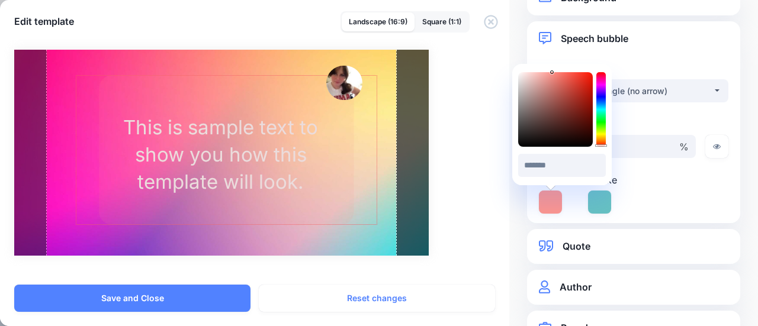
scroll to position [38, 0]
click at [660, 87] on div "Rounded Rectangle (no arrow)" at bounding box center [630, 90] width 165 height 14
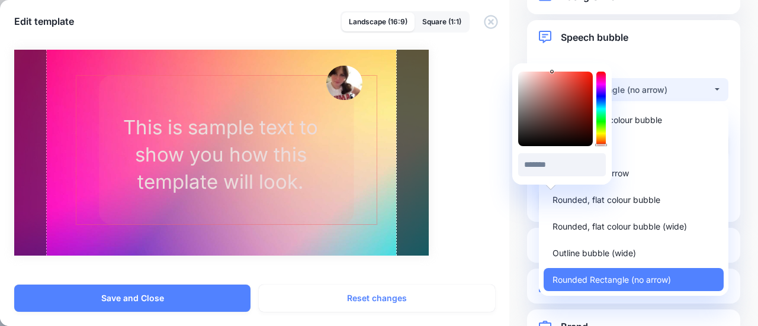
click at [660, 86] on div "Rounded Rectangle (no arrow)" at bounding box center [630, 90] width 165 height 14
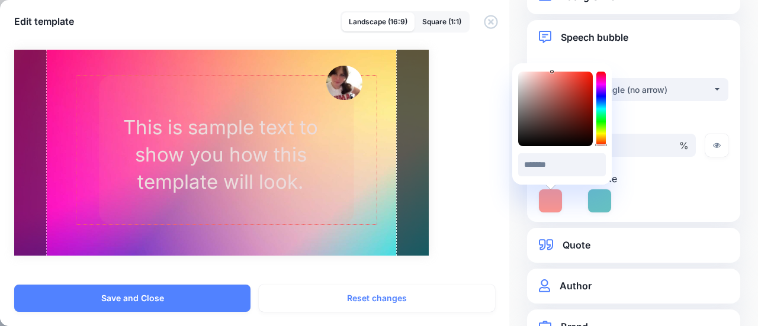
click at [591, 55] on div at bounding box center [633, 53] width 189 height 15
click at [633, 46] on div at bounding box center [633, 53] width 189 height 15
click at [665, 201] on div "Opacity ** % Color Stroke" at bounding box center [633, 164] width 195 height 97
click at [709, 92] on button "Rounded Rectangle (no arrow)" at bounding box center [633, 89] width 189 height 23
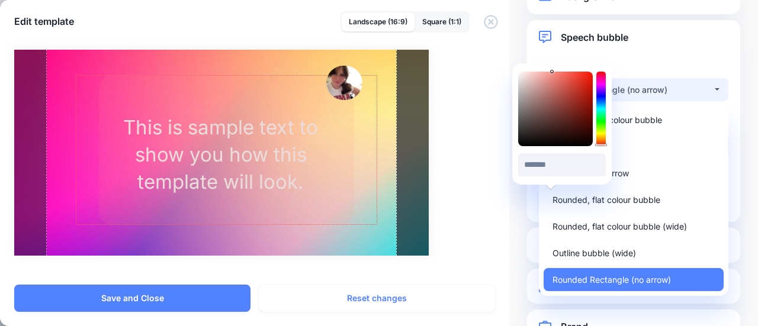
click at [709, 92] on button "Rounded Rectangle (no arrow)" at bounding box center [633, 89] width 189 height 23
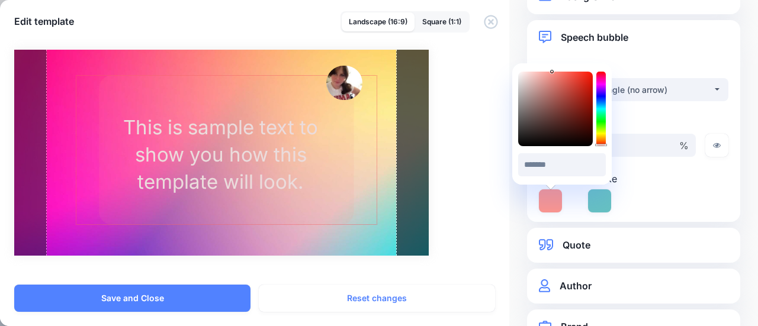
click at [630, 182] on div "Opacity ** % Color Stroke" at bounding box center [633, 164] width 195 height 97
click at [552, 201] on icon at bounding box center [550, 200] width 23 height 23
click at [604, 208] on icon at bounding box center [599, 200] width 23 height 23
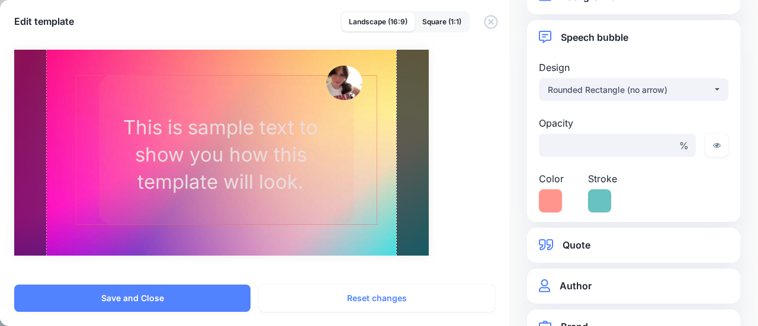
drag, startPoint x: 670, startPoint y: 197, endPoint x: 686, endPoint y: 167, distance: 33.6
click at [686, 167] on div "Opacity ** % Color Stroke" at bounding box center [633, 164] width 195 height 97
click at [712, 89] on button "Rounded Rectangle (no arrow)" at bounding box center [633, 89] width 189 height 23
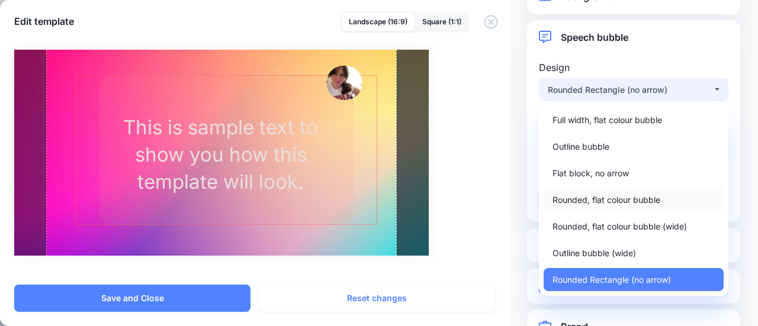
click at [641, 200] on span "Rounded, flat colour bubble" at bounding box center [606, 200] width 108 height 14
select select "*"
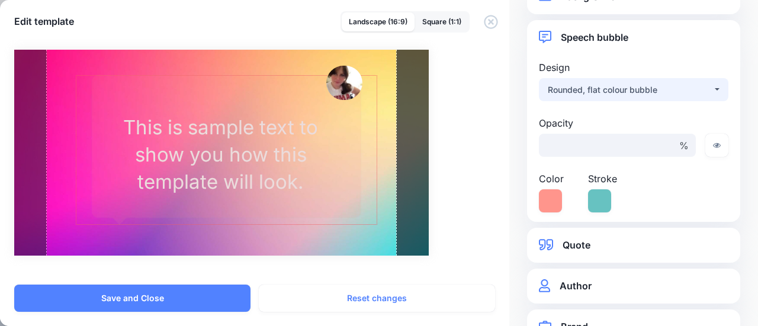
scroll to position [75, 0]
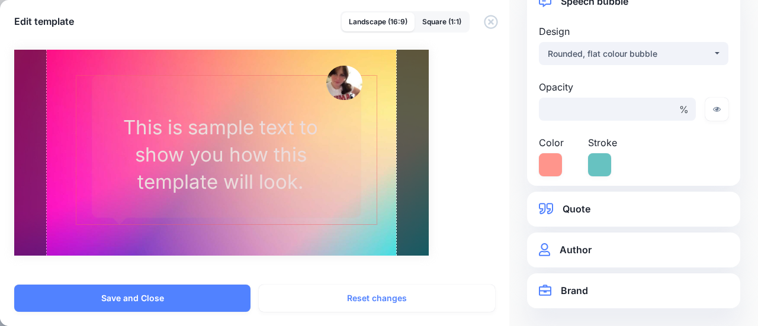
click at [584, 295] on link "Brand" at bounding box center [633, 291] width 189 height 16
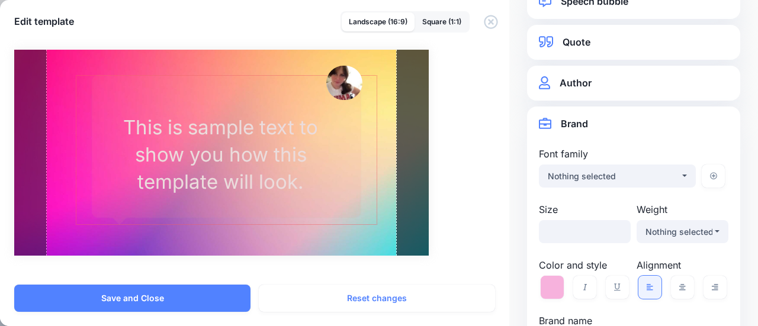
scroll to position [130, 0]
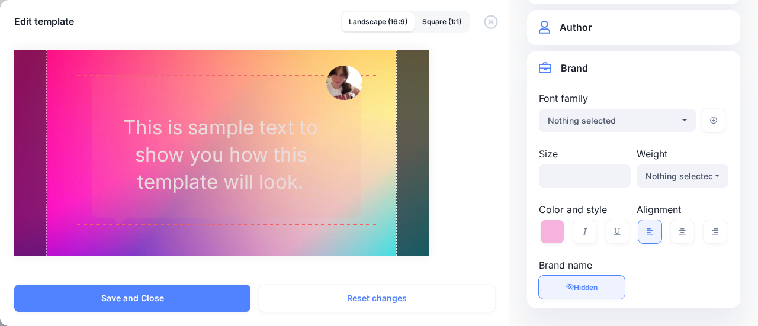
click at [592, 292] on link "Visible Hidden" at bounding box center [582, 287] width 86 height 23
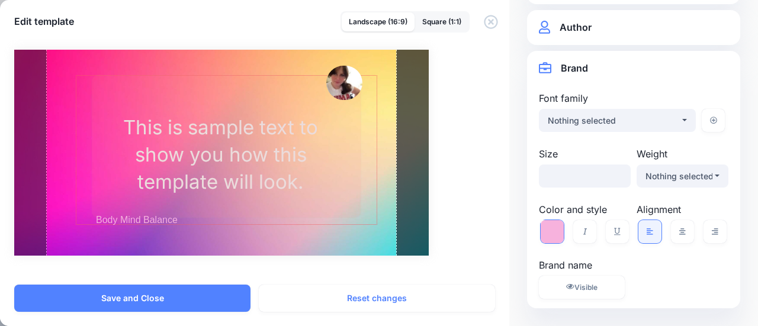
click at [552, 228] on icon at bounding box center [552, 231] width 23 height 23
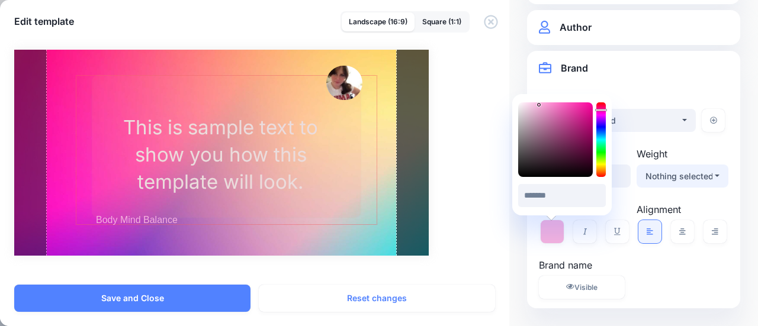
click at [685, 176] on div "Nothing selected" at bounding box center [678, 176] width 67 height 14
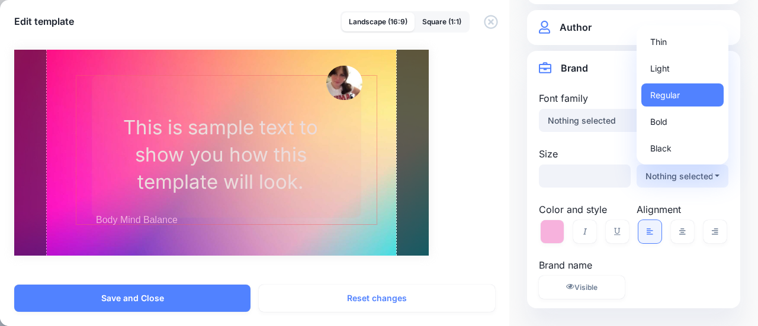
click at [685, 176] on div "Nothing selected" at bounding box center [678, 176] width 67 height 14
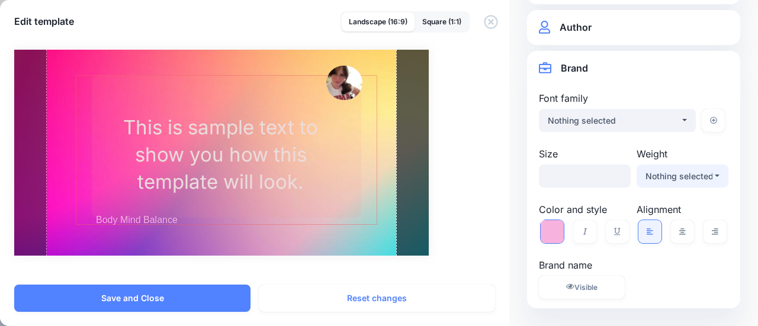
click at [546, 242] on icon at bounding box center [552, 231] width 23 height 23
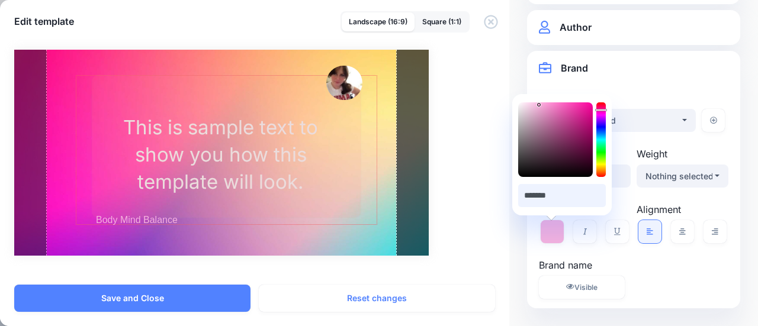
click at [563, 196] on input "*******" at bounding box center [562, 195] width 88 height 23
drag, startPoint x: 564, startPoint y: 197, endPoint x: 550, endPoint y: 173, distance: 28.1
drag, startPoint x: 550, startPoint y: 173, endPoint x: 519, endPoint y: 213, distance: 50.2
click at [519, 213] on div "******* #F7B2DD" at bounding box center [561, 154] width 99 height 121
drag, startPoint x: 560, startPoint y: 197, endPoint x: 523, endPoint y: 195, distance: 37.3
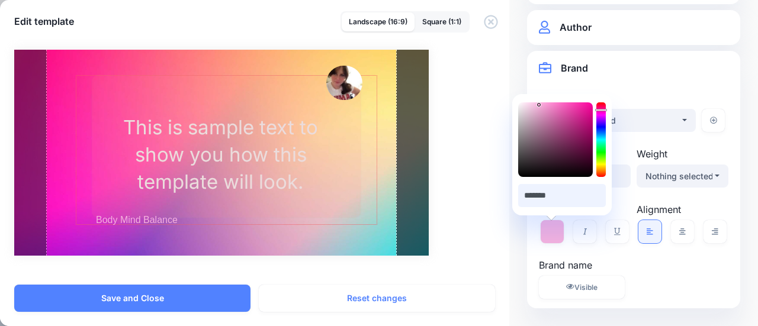
click at [523, 195] on input "*******" at bounding box center [562, 195] width 88 height 23
paste input "text"
type input "*******"
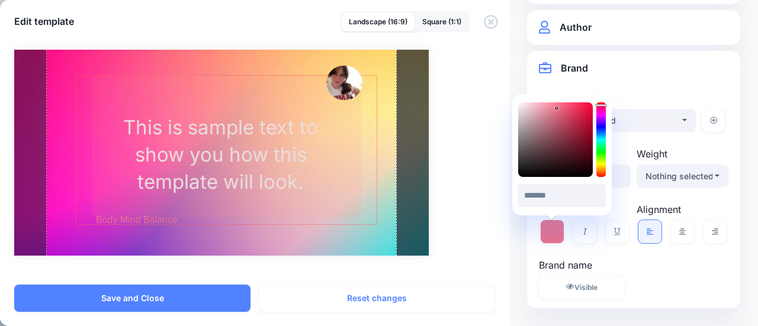
click at [523, 181] on div "*******" at bounding box center [562, 194] width 88 height 27
click at [560, 200] on input "*******" at bounding box center [562, 195] width 88 height 23
click at [624, 288] on div "Brand name Visible Hidden" at bounding box center [582, 278] width 104 height 41
click at [671, 232] on link at bounding box center [682, 231] width 23 height 23
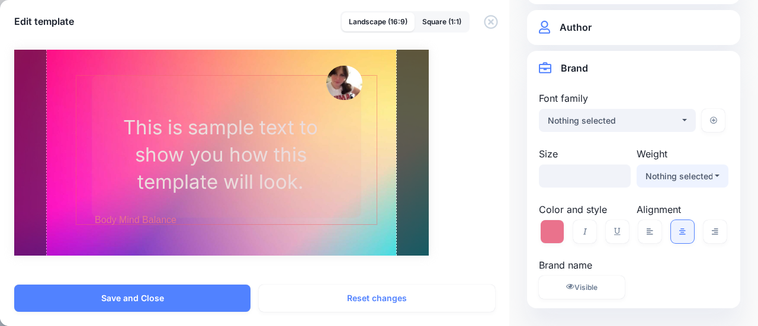
click at [693, 179] on div "Nothing selected" at bounding box center [678, 176] width 67 height 14
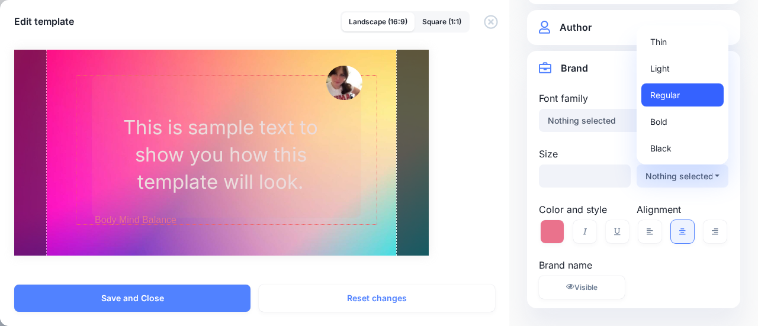
click at [679, 92] on link "Regular" at bounding box center [682, 94] width 82 height 23
select select "***"
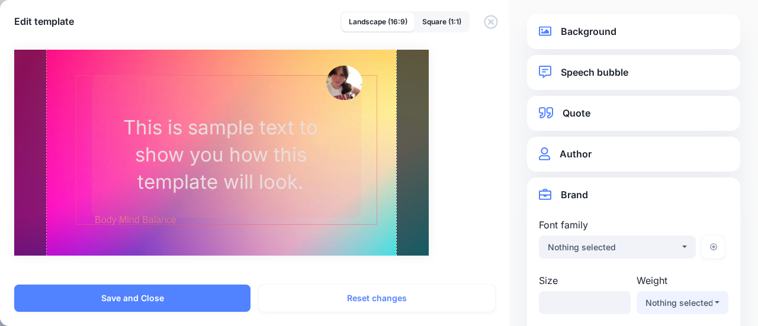
scroll to position [0, 0]
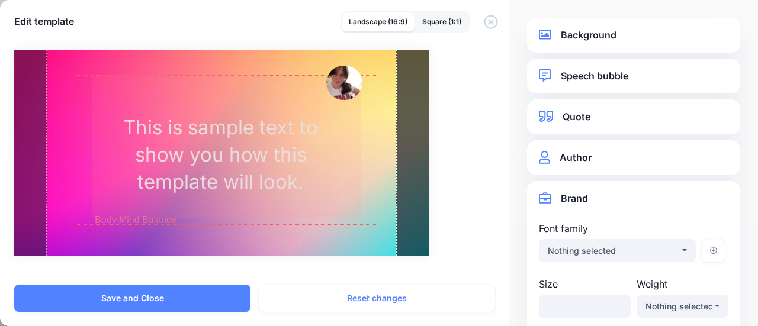
click at [620, 76] on link "Speech bubble" at bounding box center [633, 76] width 189 height 16
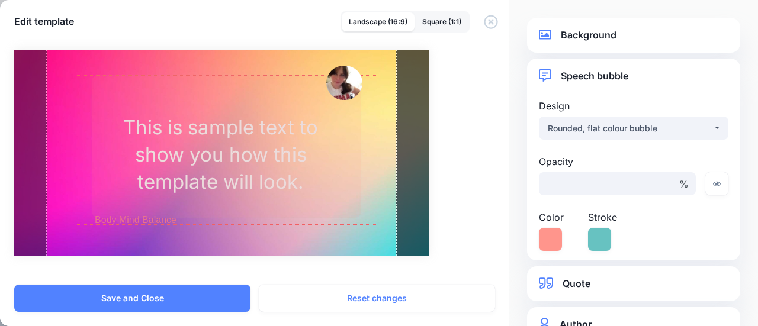
click at [630, 85] on div at bounding box center [633, 91] width 189 height 15
click at [739, 83] on div "Background Background type Original Background image Gallery folder / *** %" at bounding box center [633, 163] width 249 height 326
click at [675, 27] on div "Background Background type Original Custom image Background image / Opacity" at bounding box center [633, 35] width 213 height 35
click at [608, 40] on link "Background" at bounding box center [633, 35] width 189 height 16
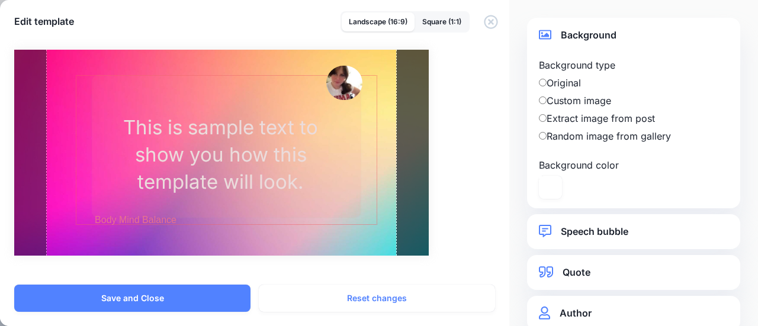
click at [591, 95] on label "Custom image" at bounding box center [633, 101] width 189 height 14
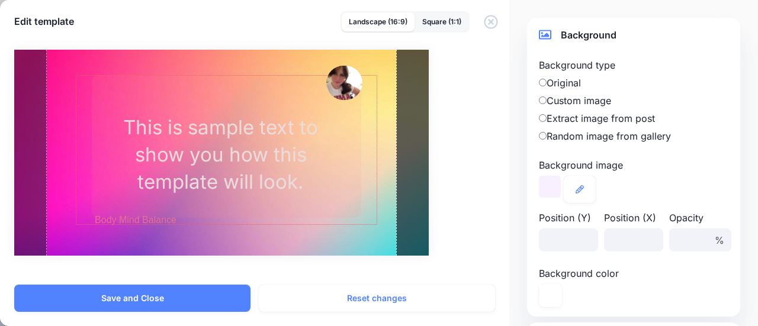
click at [591, 97] on label "Custom image" at bounding box center [633, 101] width 189 height 14
click at [583, 133] on label "Random image from gallery" at bounding box center [633, 136] width 189 height 14
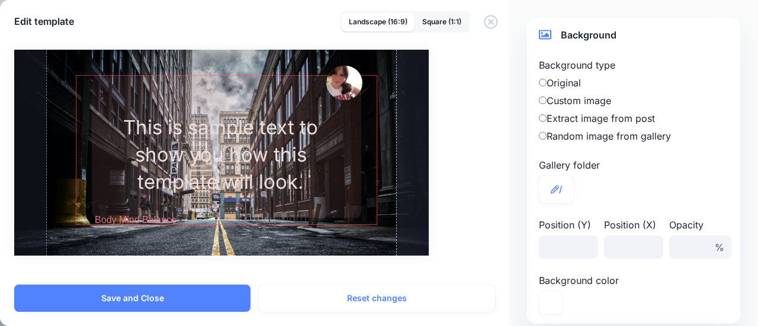
click at [580, 122] on label "Extract image from post" at bounding box center [633, 118] width 189 height 14
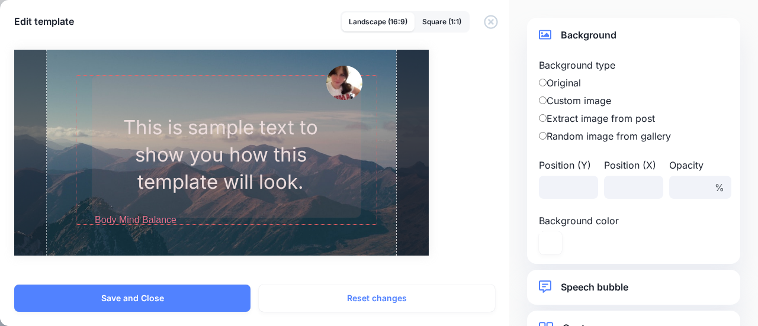
click at [574, 100] on label "Custom image" at bounding box center [633, 101] width 189 height 14
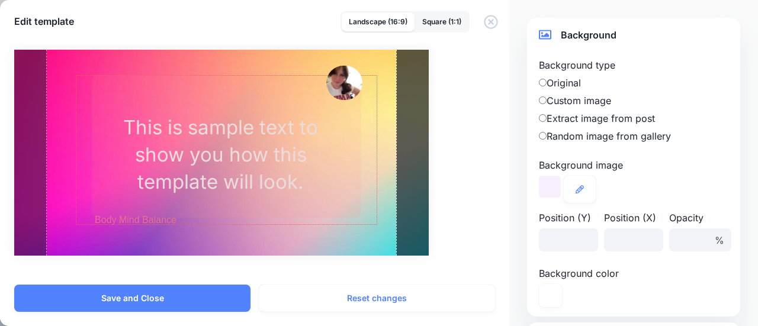
click at [584, 168] on label "Background image" at bounding box center [633, 165] width 189 height 14
click at [571, 190] on link at bounding box center [580, 189] width 32 height 27
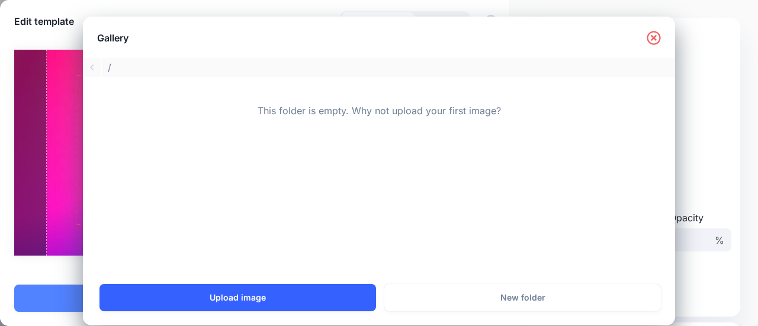
click at [279, 295] on link "Upload image" at bounding box center [237, 297] width 277 height 27
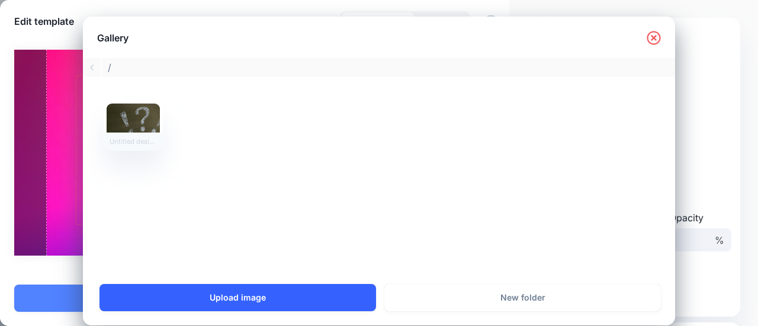
click at [234, 295] on link "Upload image" at bounding box center [237, 297] width 277 height 27
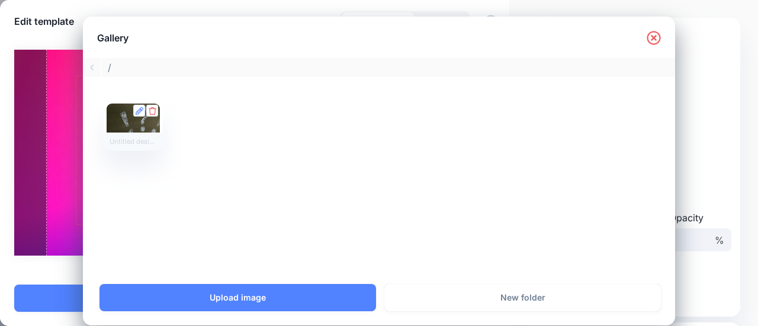
click at [137, 126] on div at bounding box center [133, 126] width 53 height 44
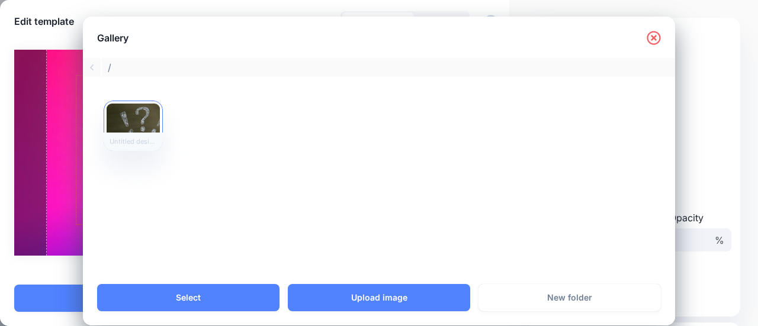
click at [650, 38] on icon at bounding box center [654, 38] width 14 height 14
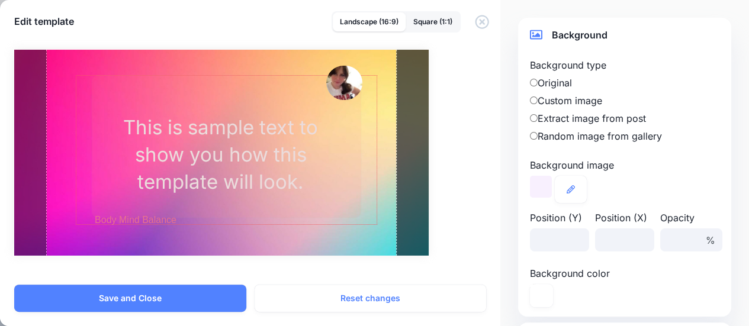
click at [564, 81] on label "Original" at bounding box center [624, 83] width 189 height 14
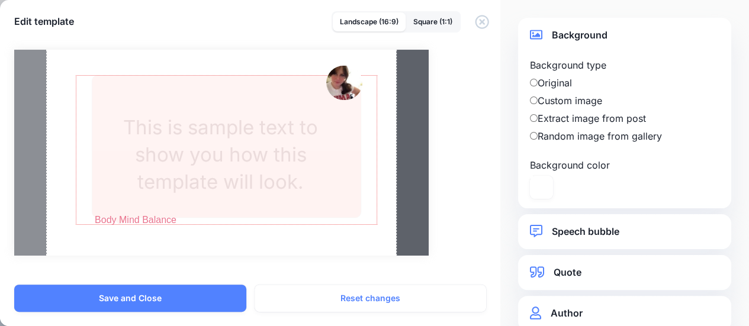
click at [561, 98] on label "Custom image" at bounding box center [624, 101] width 189 height 14
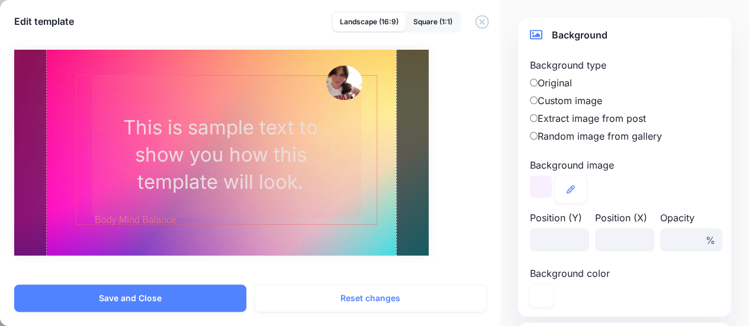
click at [552, 78] on label "Original" at bounding box center [624, 83] width 189 height 14
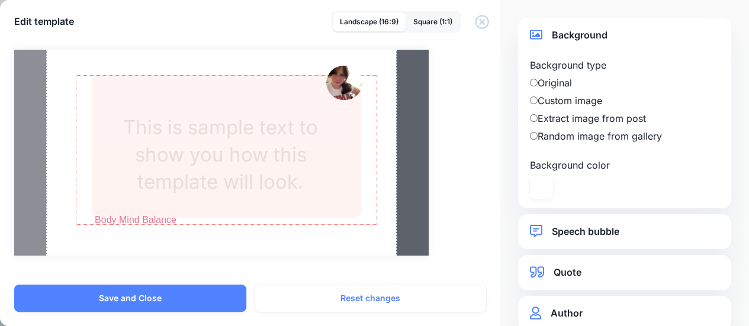
click at [554, 104] on label "Custom image" at bounding box center [624, 101] width 189 height 14
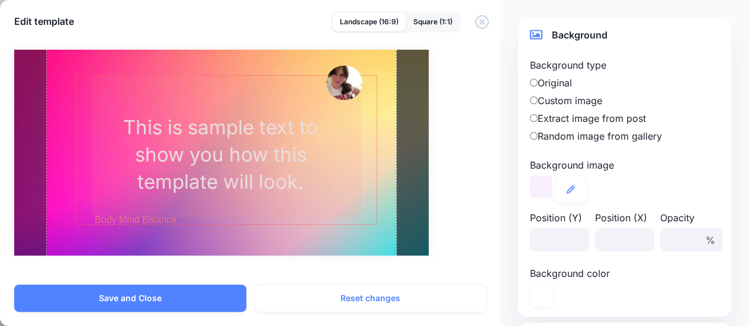
click at [552, 123] on label "Extract image from post" at bounding box center [624, 118] width 189 height 14
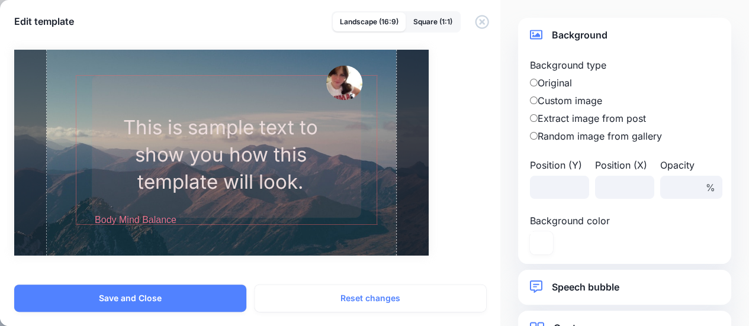
click at [554, 137] on label "Random image from gallery" at bounding box center [624, 136] width 189 height 14
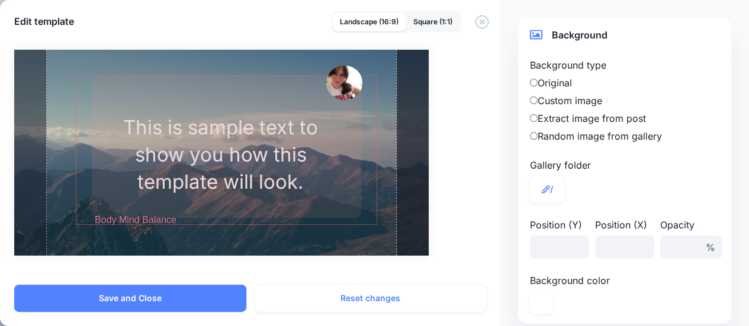
click at [544, 171] on label "Gallery folder" at bounding box center [624, 165] width 189 height 14
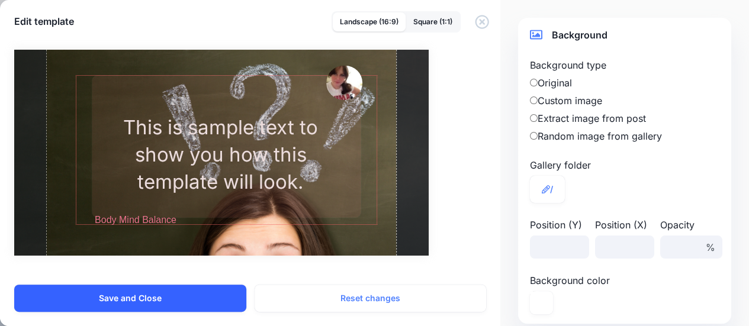
click at [198, 304] on button "Save and Close" at bounding box center [130, 298] width 232 height 27
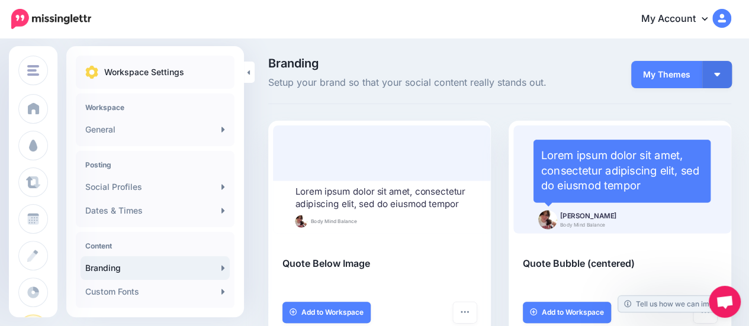
click at [671, 72] on span "My Themes" at bounding box center [666, 74] width 71 height 27
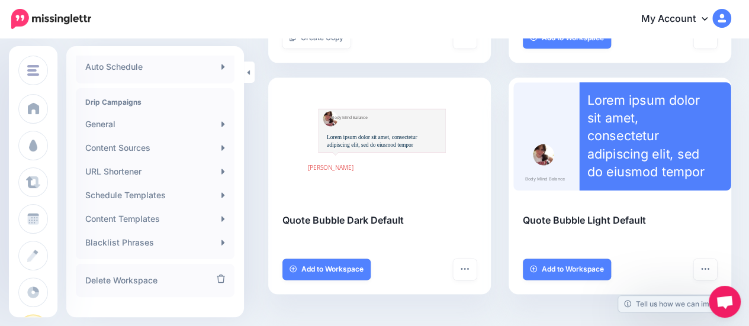
scroll to position [324, 0]
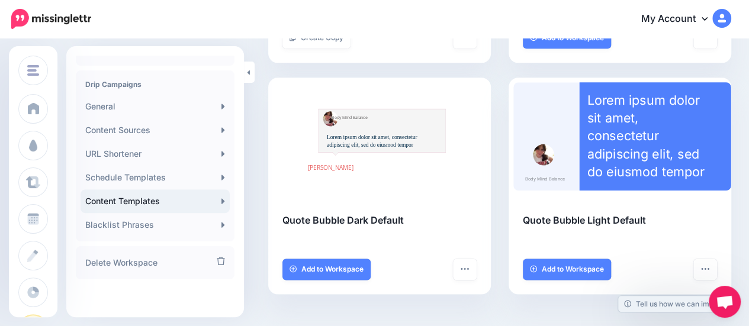
click at [121, 207] on link "Content Templates" at bounding box center [155, 201] width 149 height 24
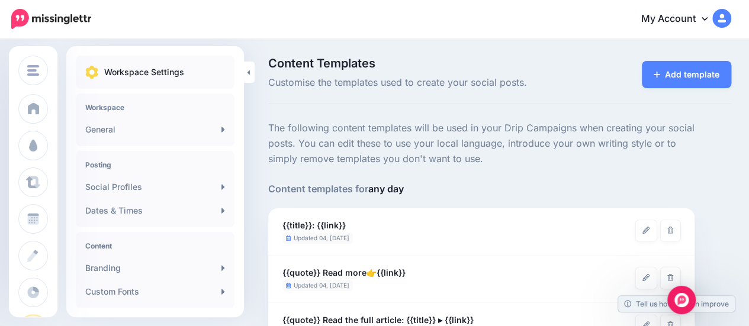
drag, startPoint x: 757, startPoint y: 28, endPoint x: 716, endPoint y: 11, distance: 44.3
click at [716, 11] on html "My Account Dashboard My Account Billing Logout" at bounding box center [374, 163] width 749 height 326
